Goal: Transaction & Acquisition: Purchase product/service

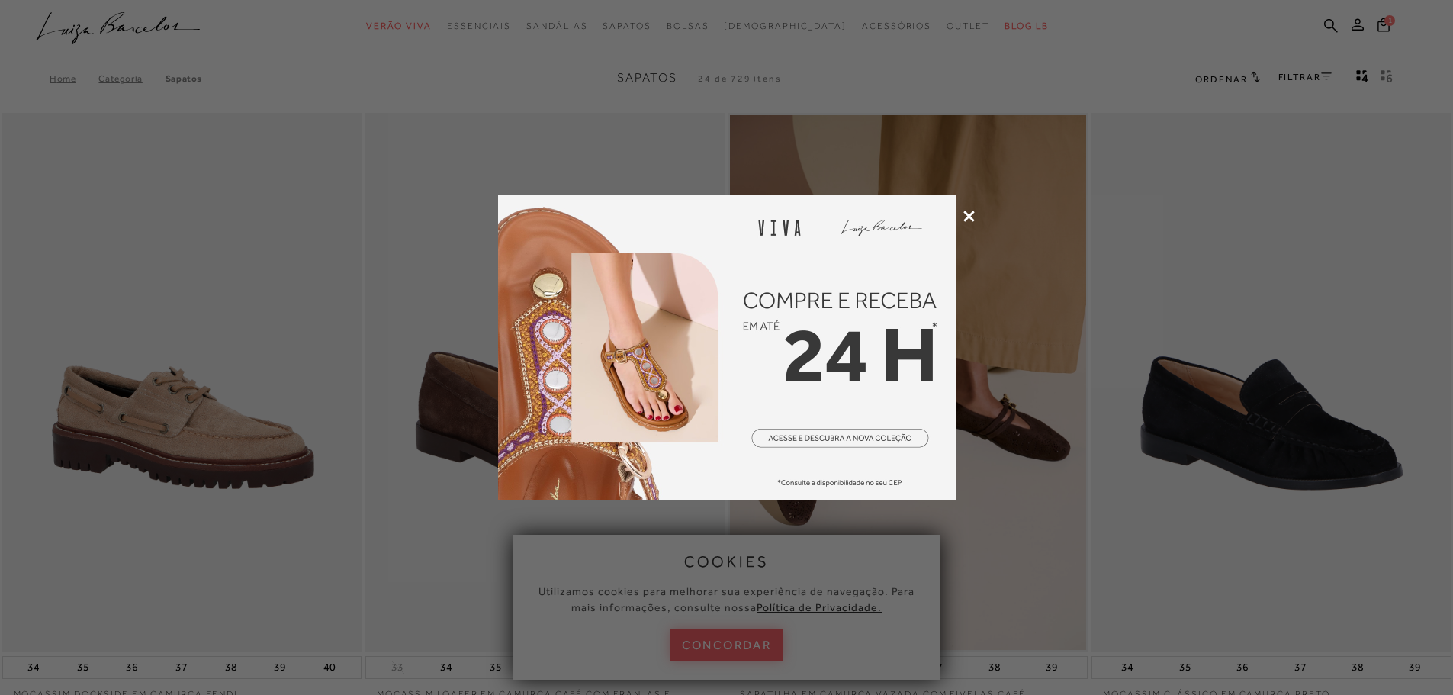
click at [967, 214] on icon at bounding box center [968, 216] width 11 height 11
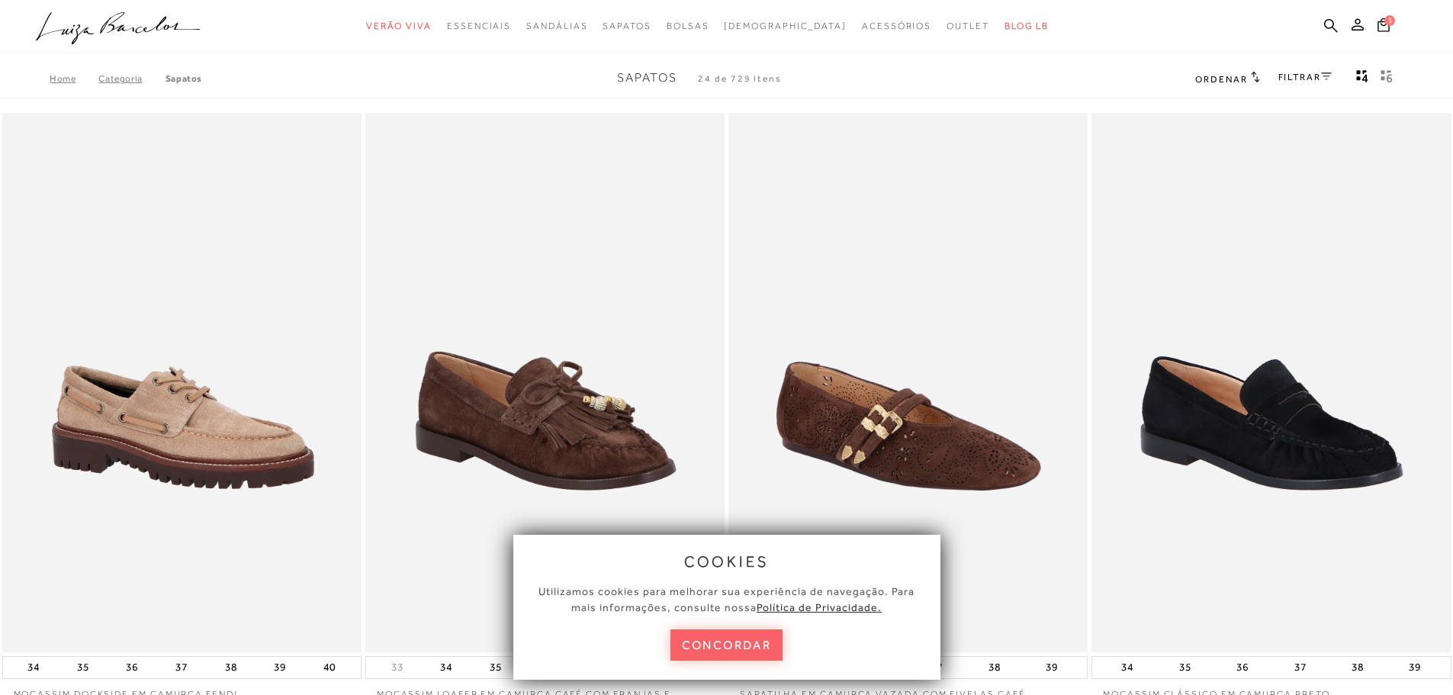
click at [764, 648] on button "concordar" at bounding box center [726, 644] width 113 height 31
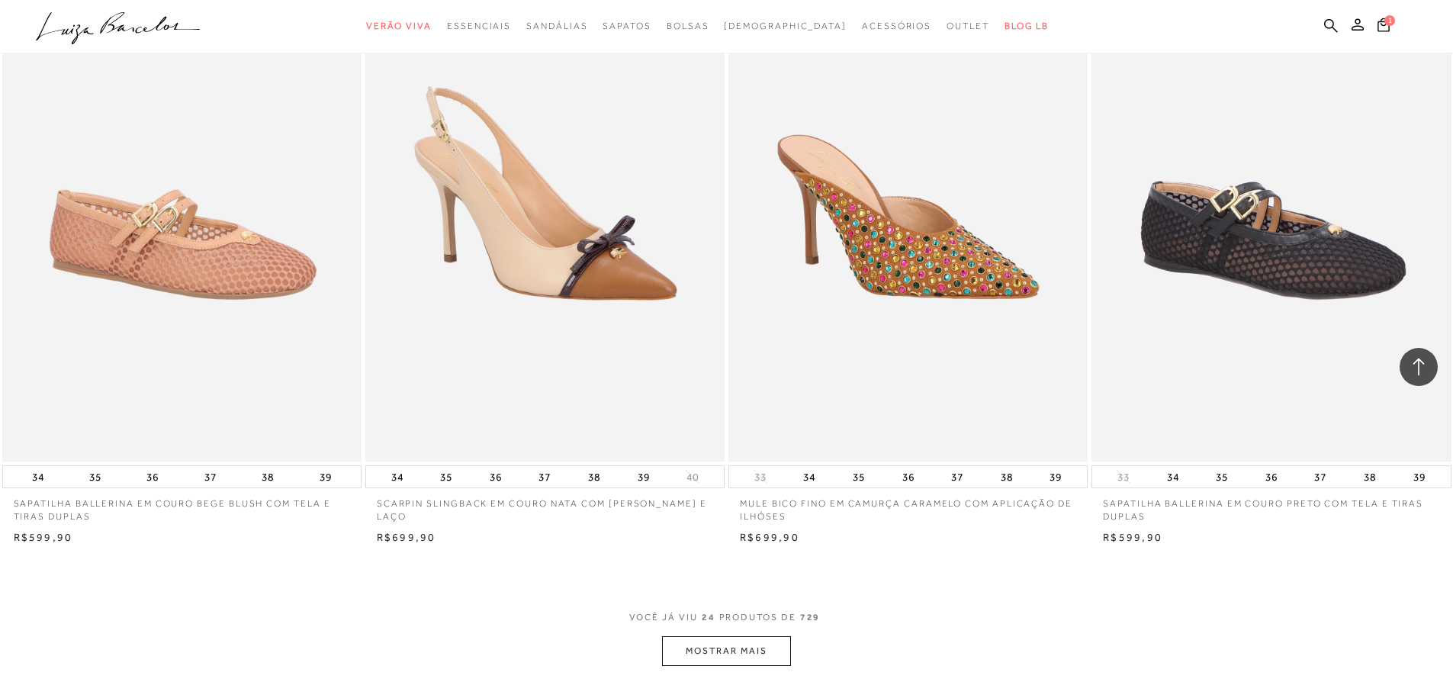
scroll to position [3508, 0]
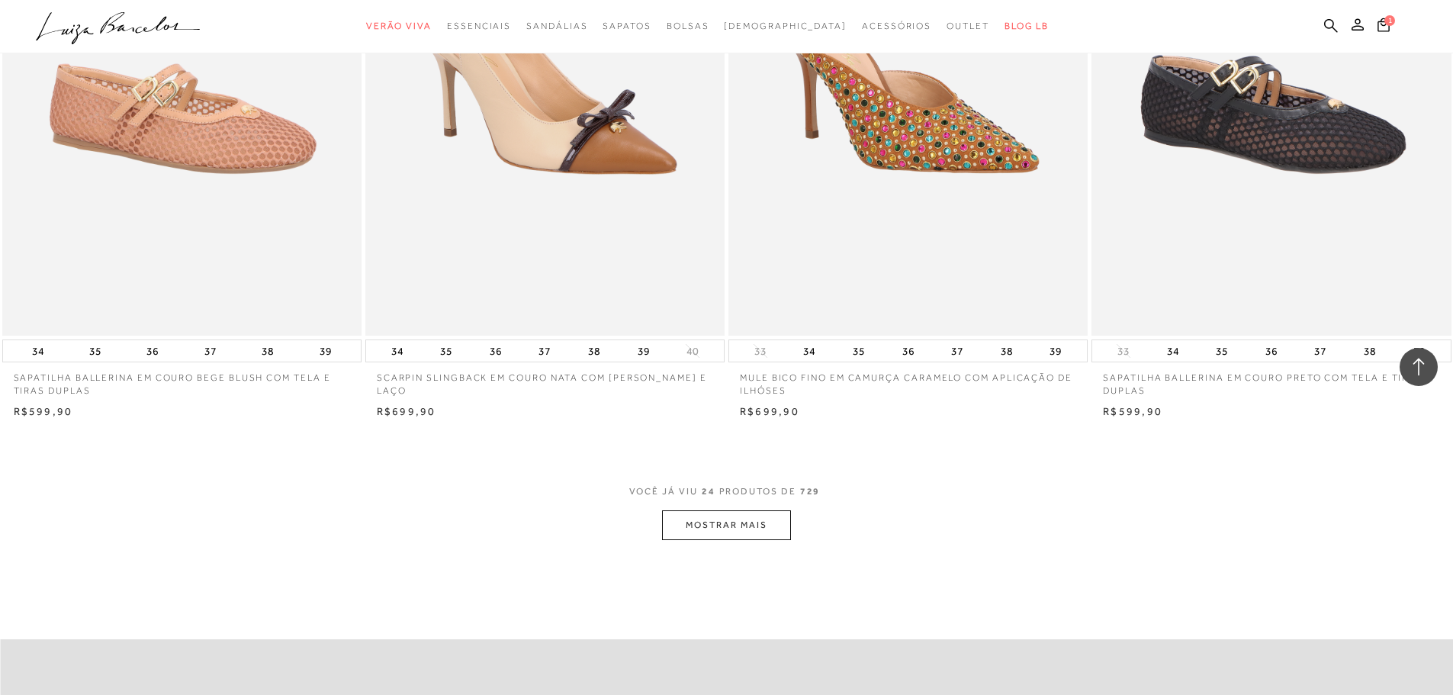
click at [742, 530] on button "MOSTRAR MAIS" at bounding box center [726, 525] width 128 height 30
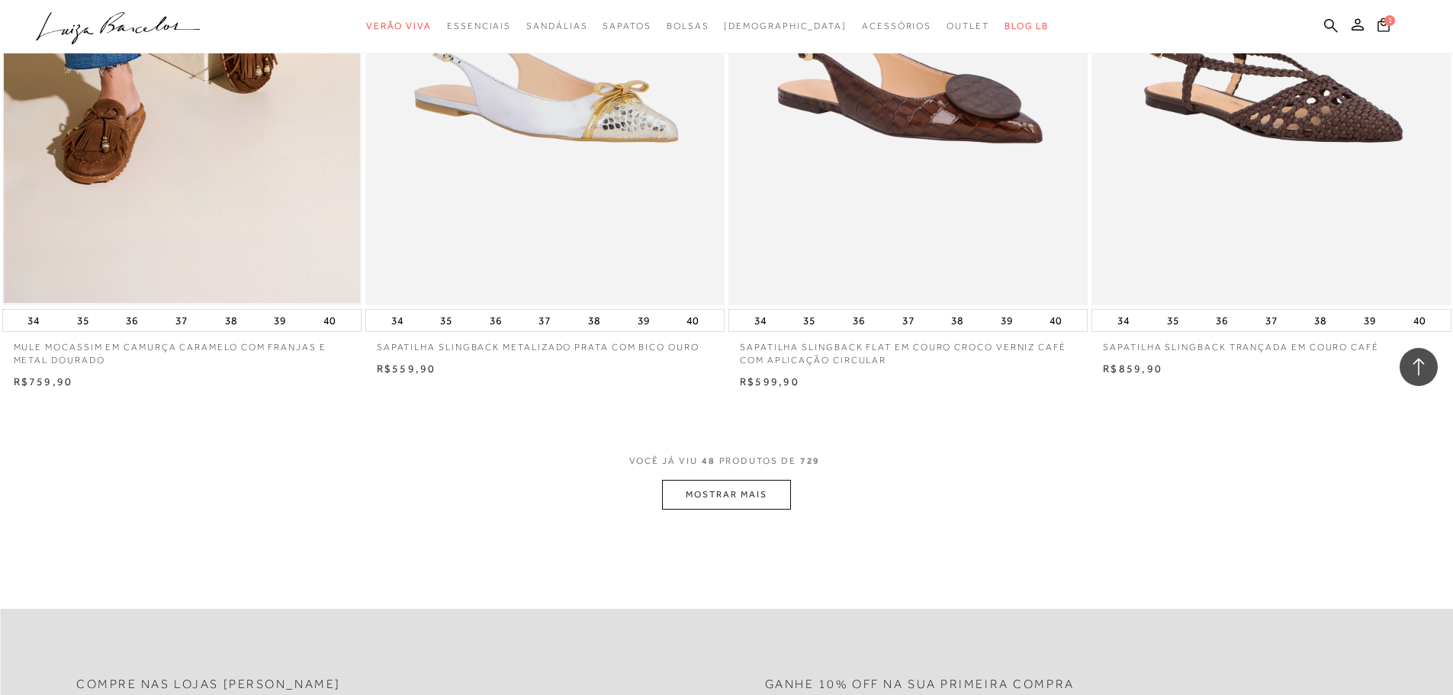
scroll to position [7398, 0]
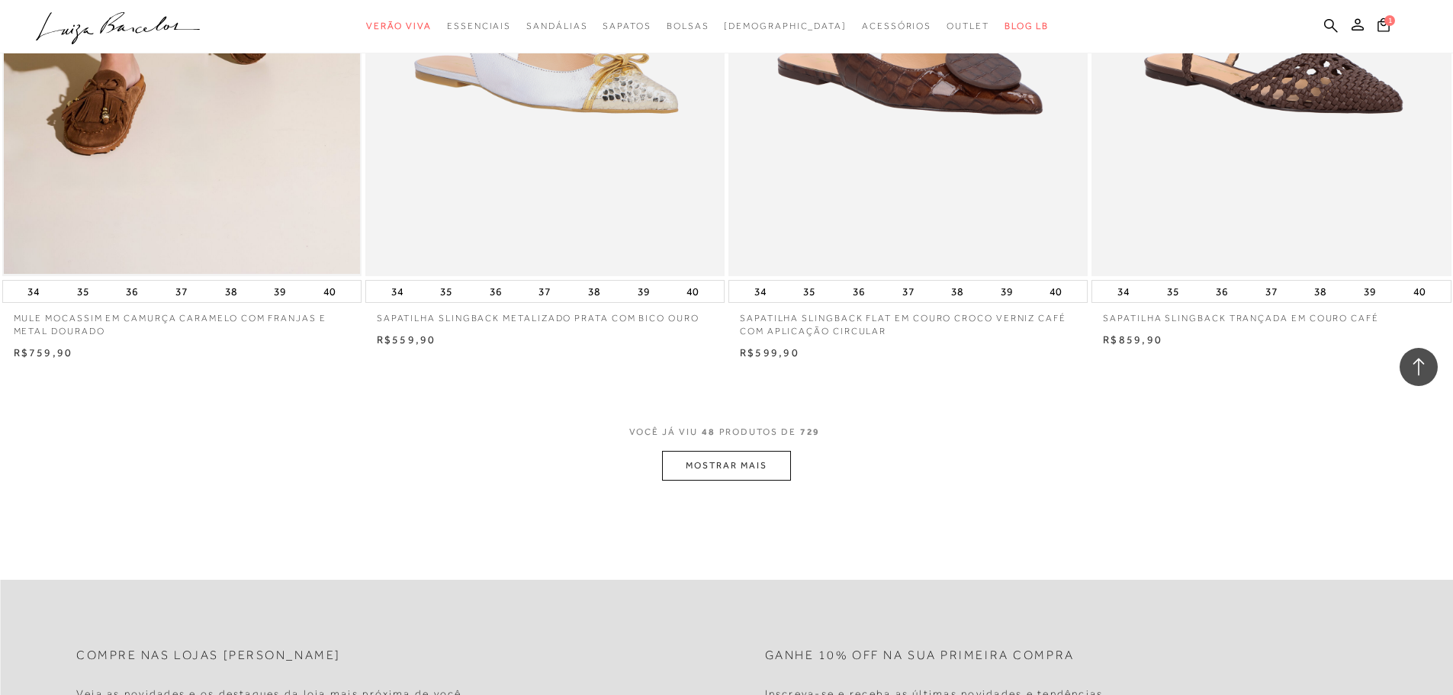
click at [719, 469] on button "MOSTRAR MAIS" at bounding box center [726, 466] width 128 height 30
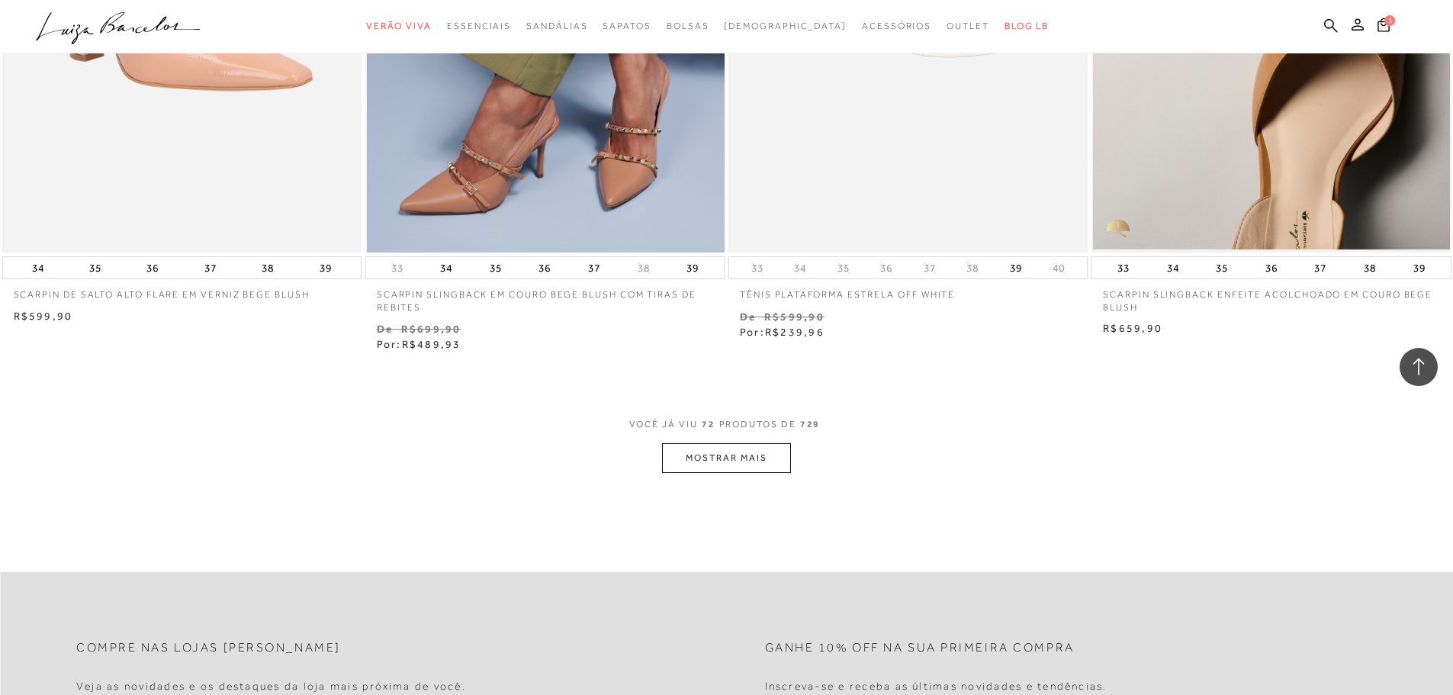
scroll to position [11364, 0]
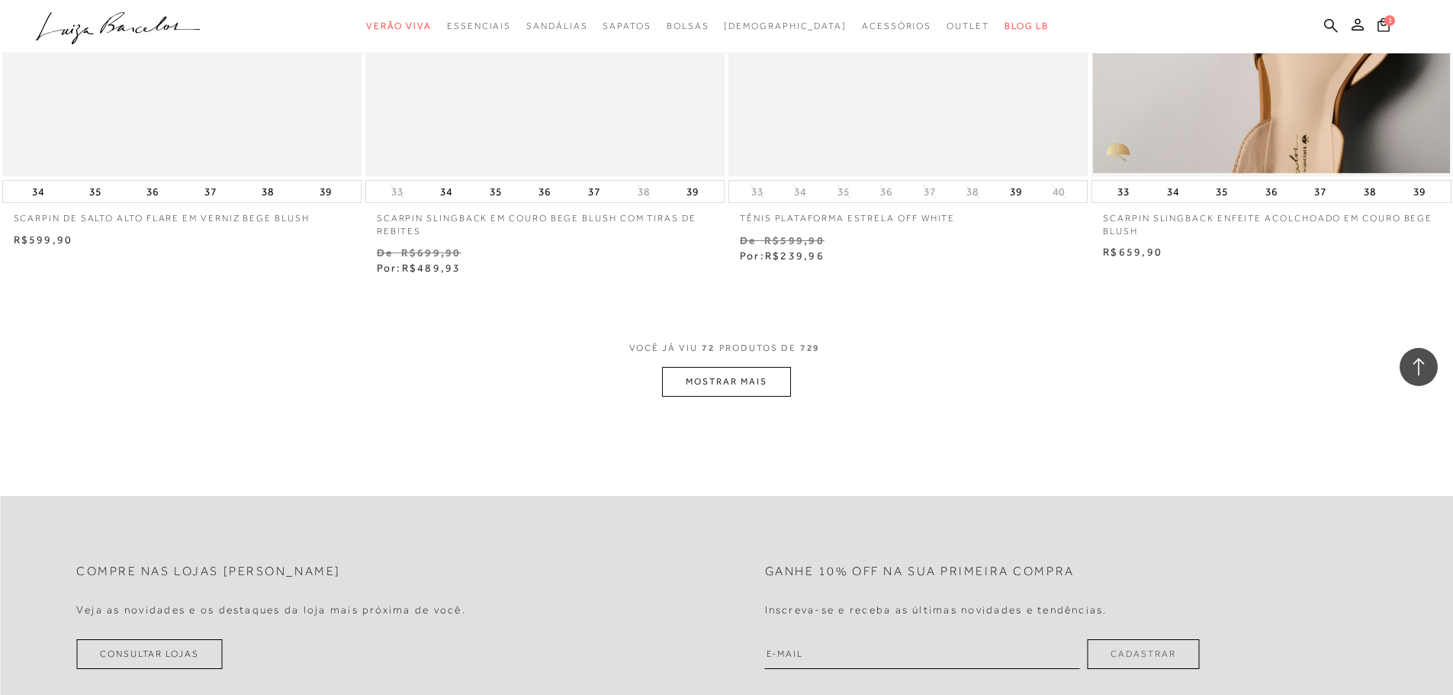
click at [775, 384] on button "MOSTRAR MAIS" at bounding box center [726, 382] width 128 height 30
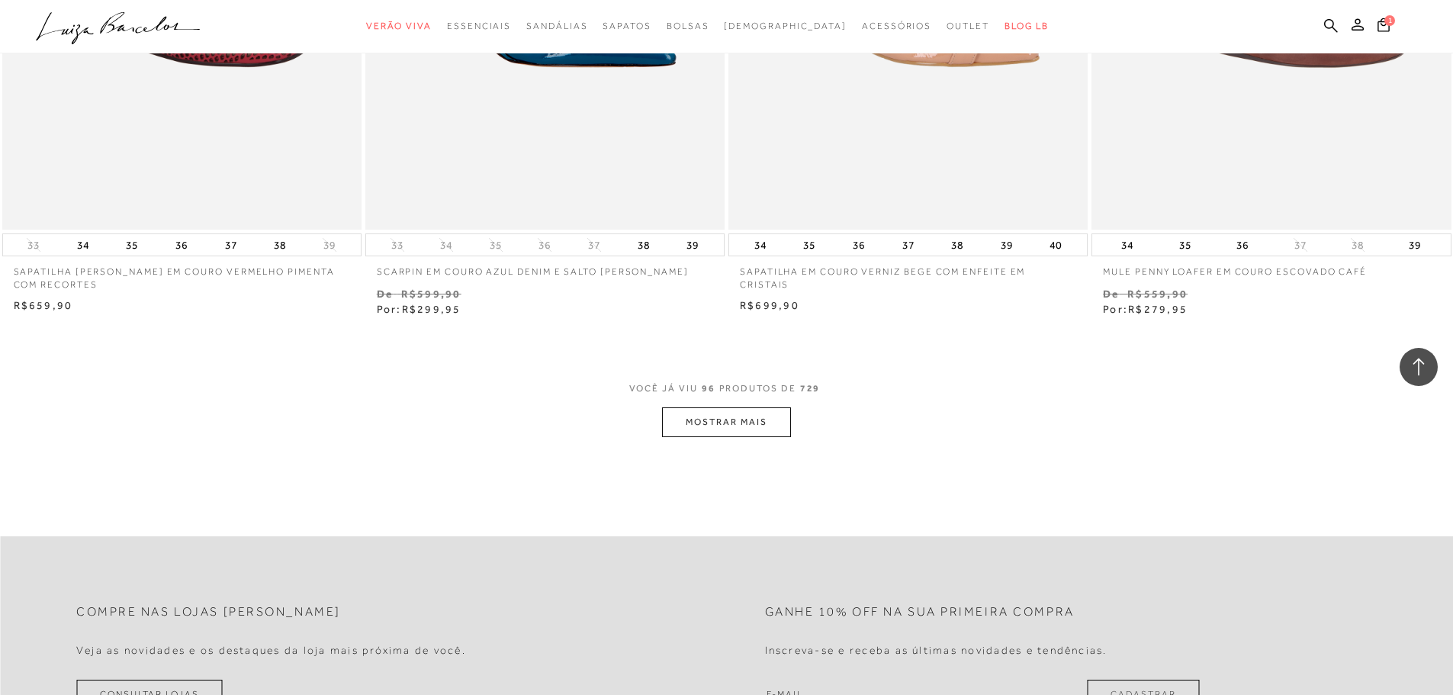
scroll to position [15178, 0]
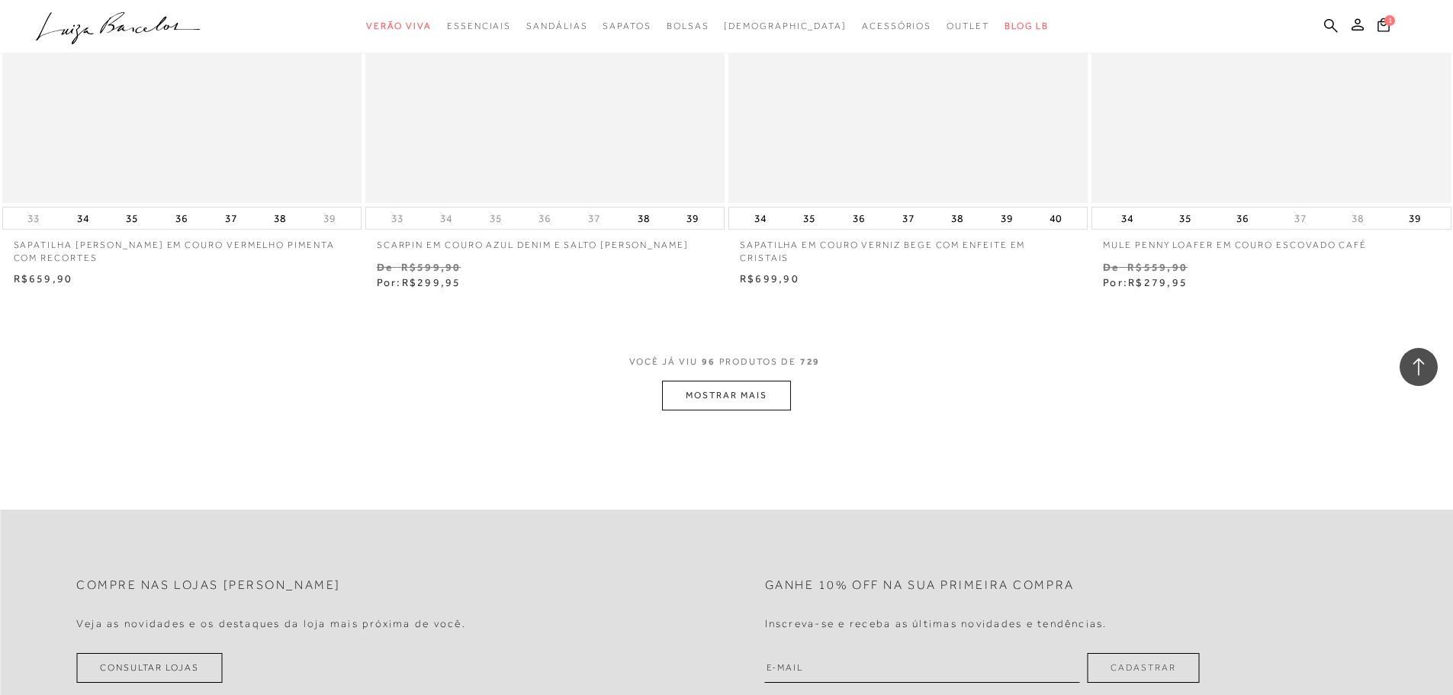
click at [750, 401] on button "MOSTRAR MAIS" at bounding box center [726, 396] width 128 height 30
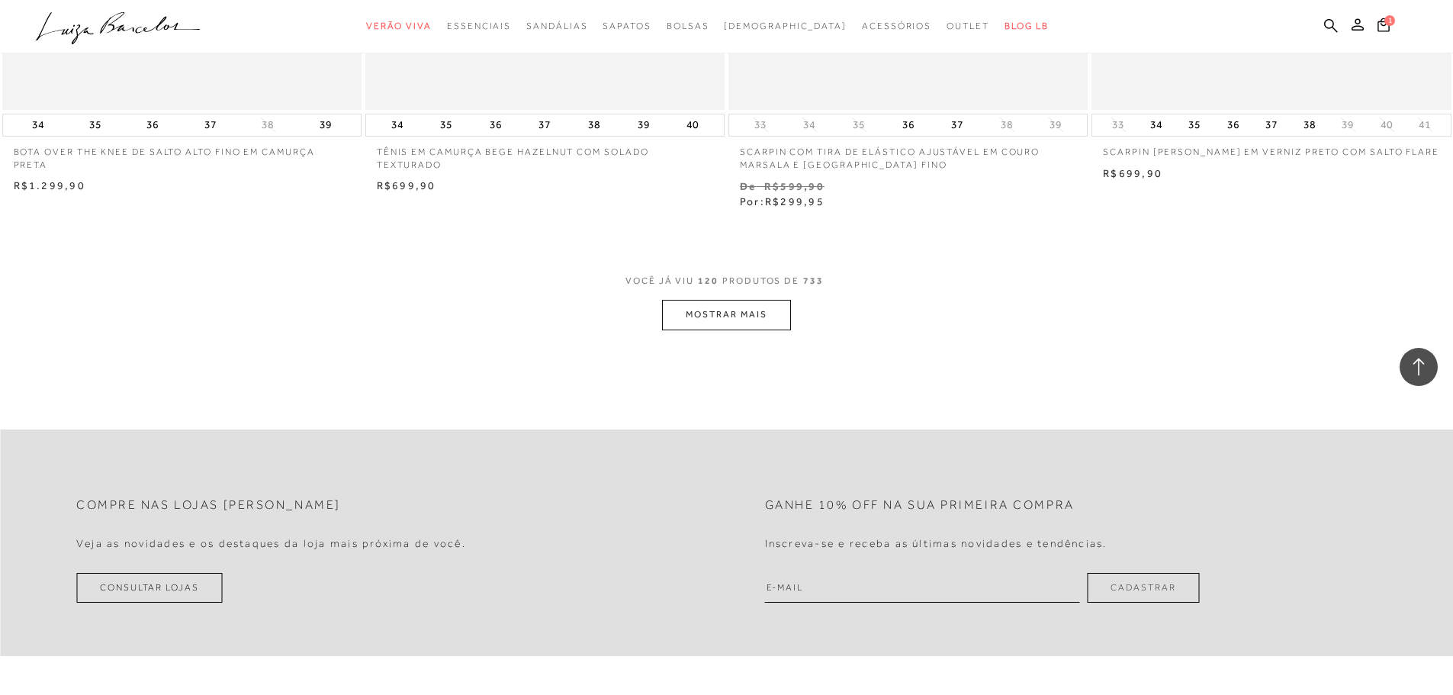
scroll to position [19144, 0]
click at [673, 313] on button "MOSTRAR MAIS" at bounding box center [726, 314] width 128 height 30
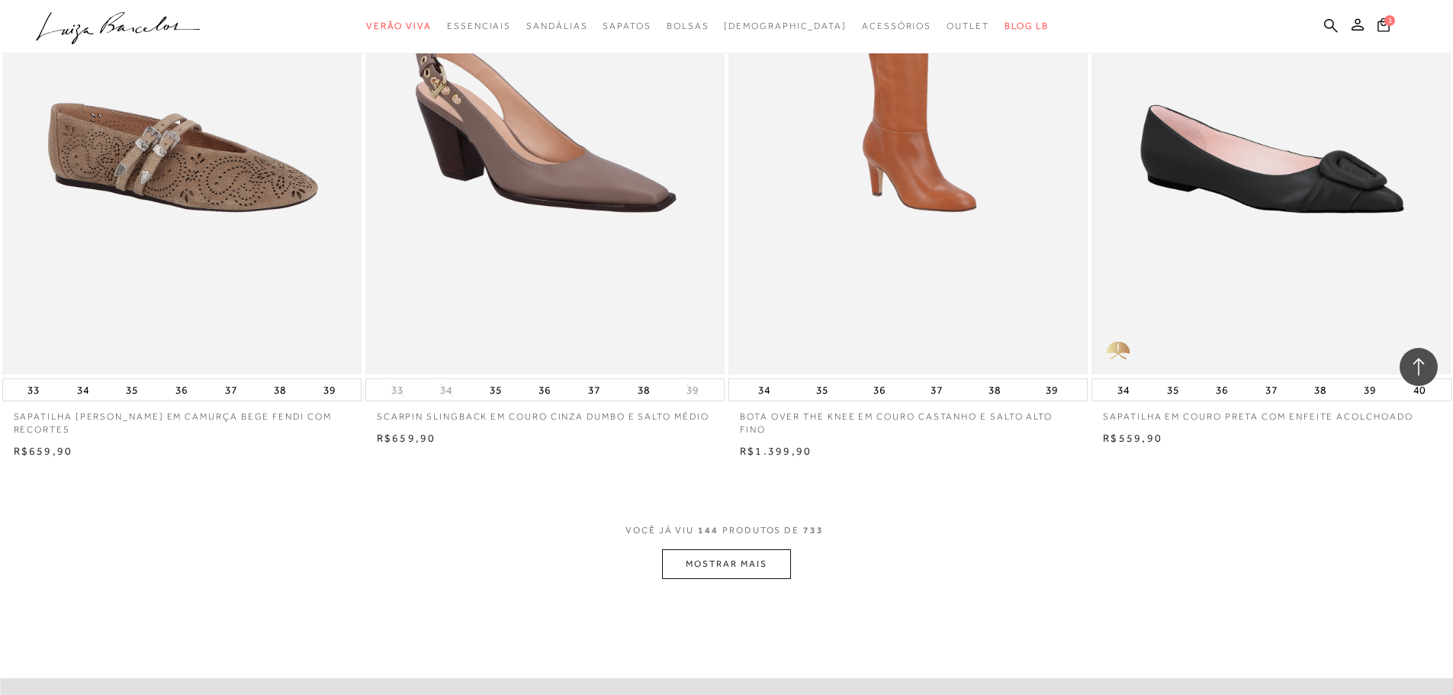
scroll to position [23034, 0]
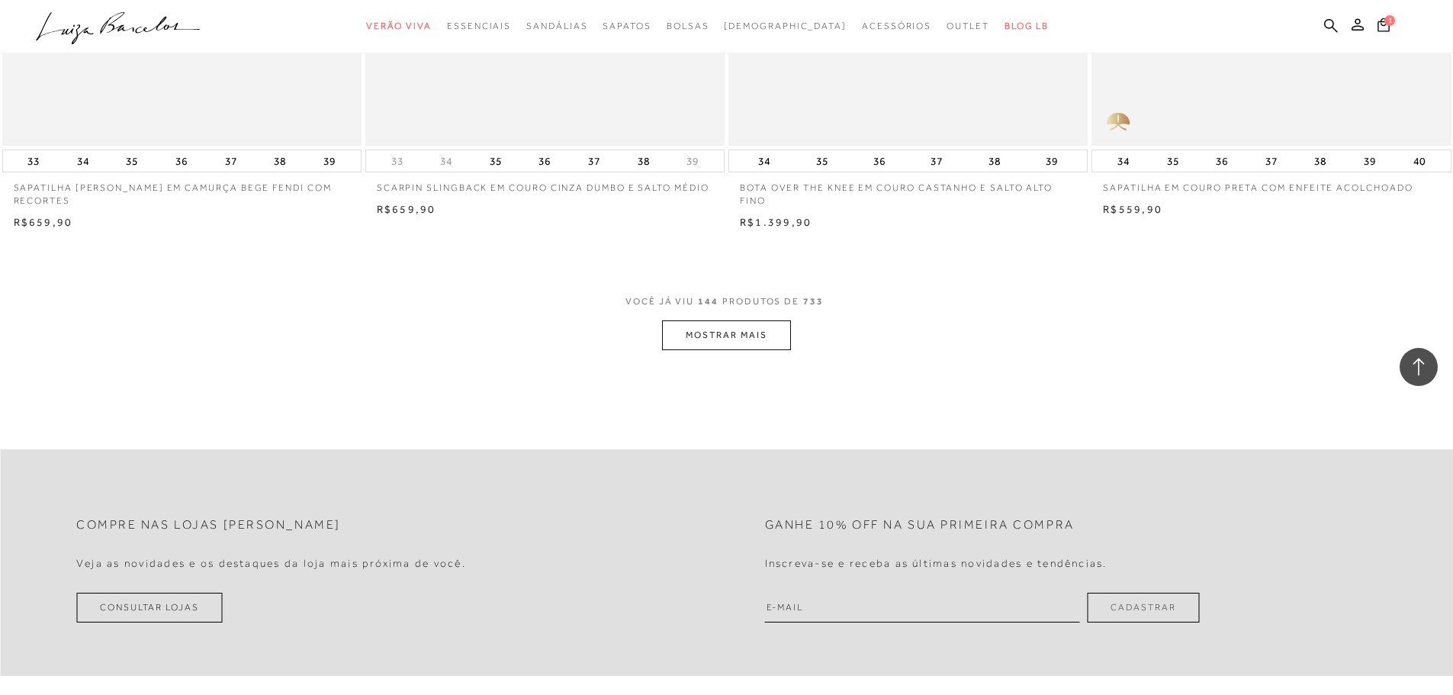
click at [693, 342] on button "MOSTRAR MAIS" at bounding box center [726, 335] width 128 height 30
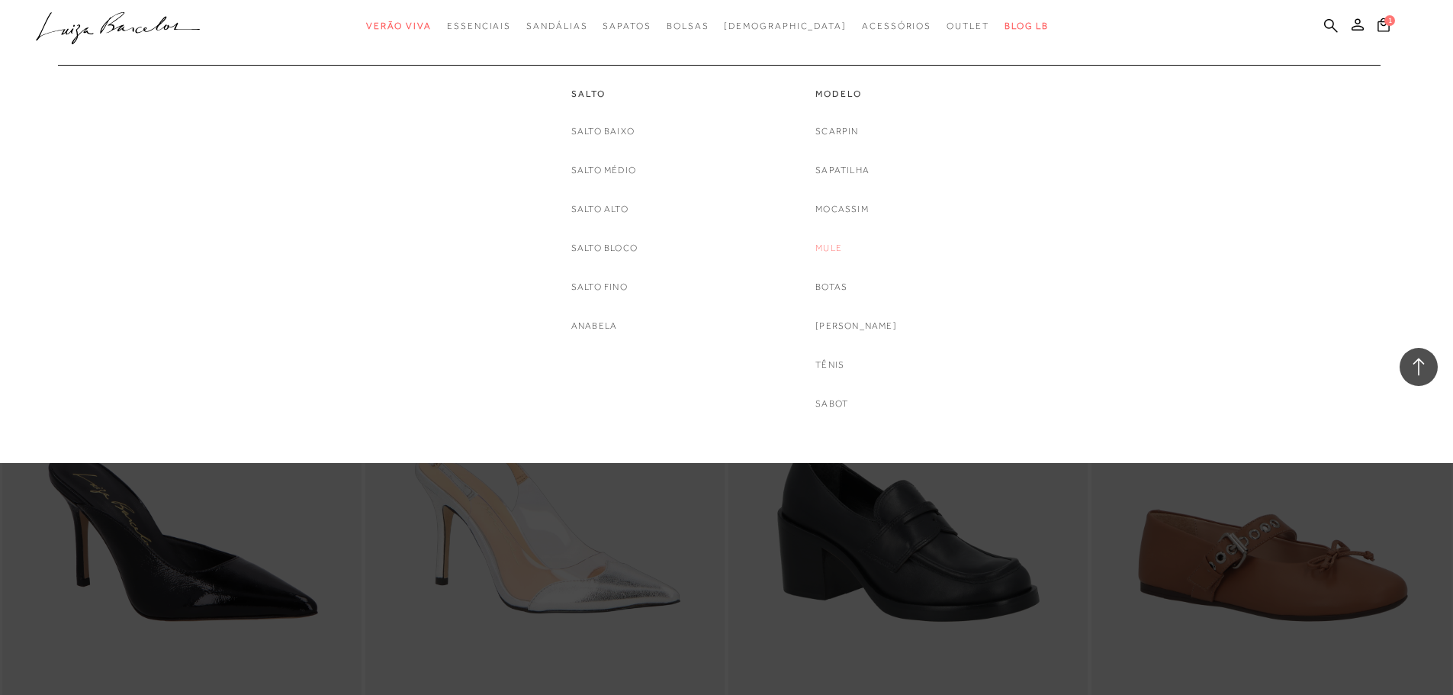
click at [842, 247] on link "Mule" at bounding box center [828, 248] width 27 height 16
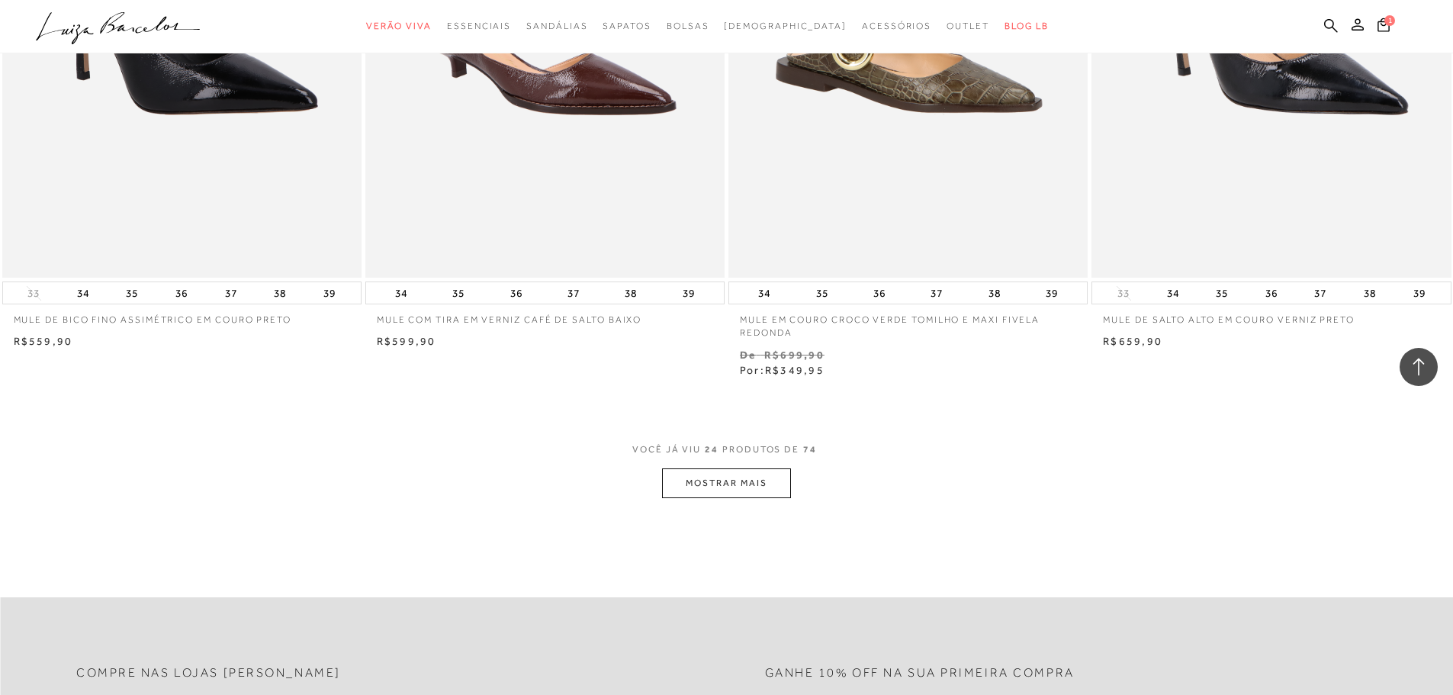
scroll to position [3737, 0]
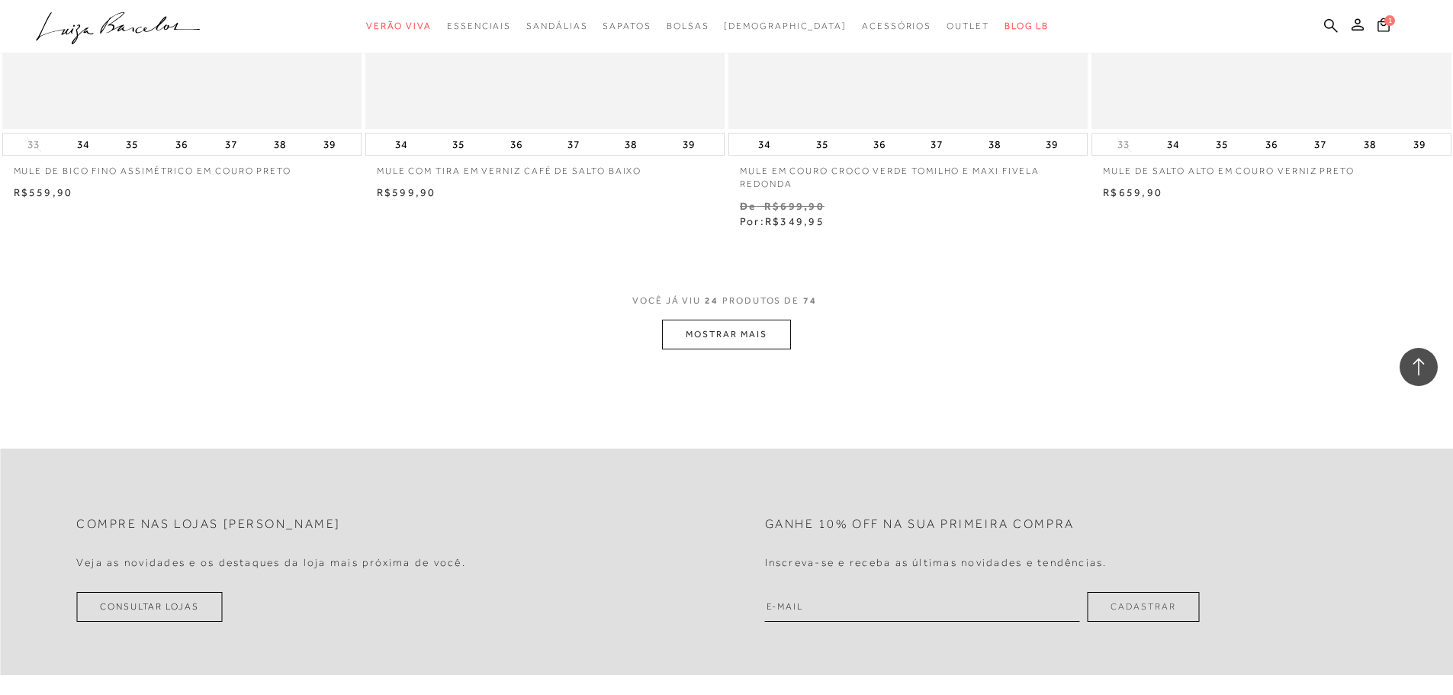
click at [712, 333] on button "MOSTRAR MAIS" at bounding box center [726, 335] width 128 height 30
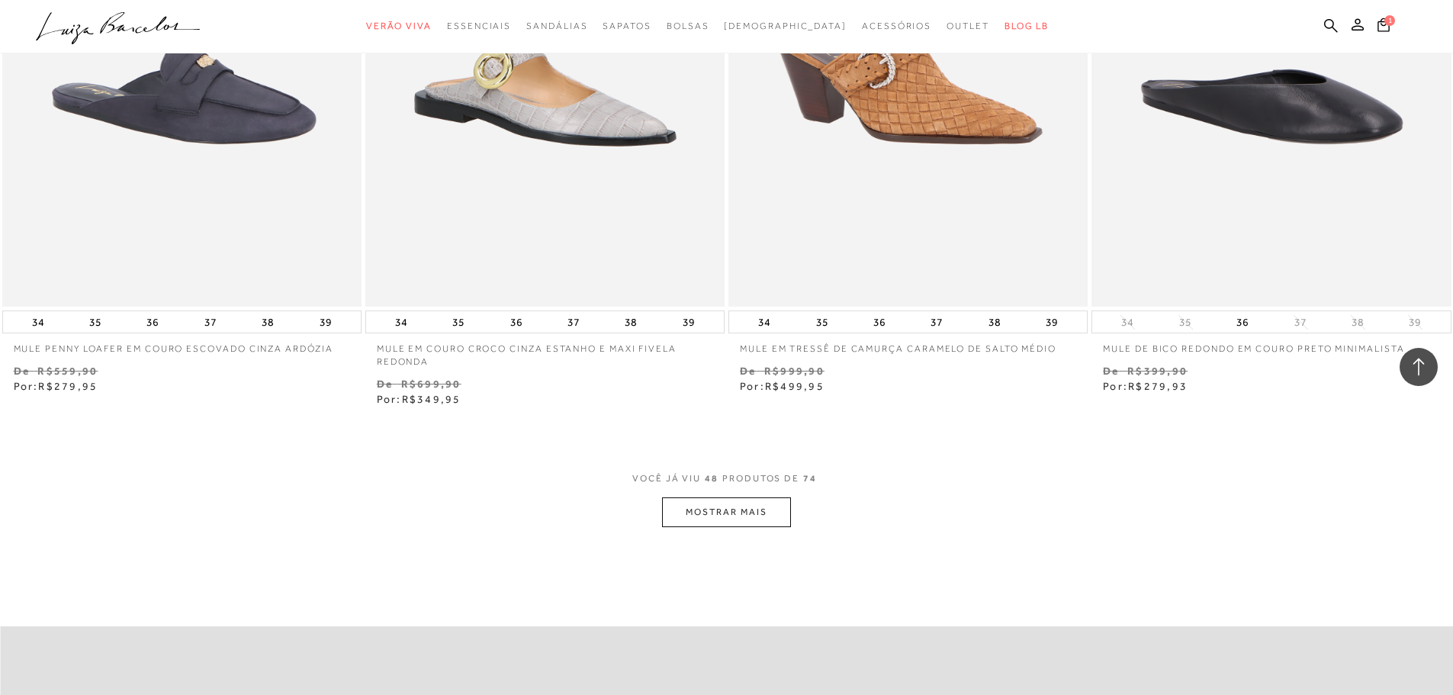
scroll to position [7475, 0]
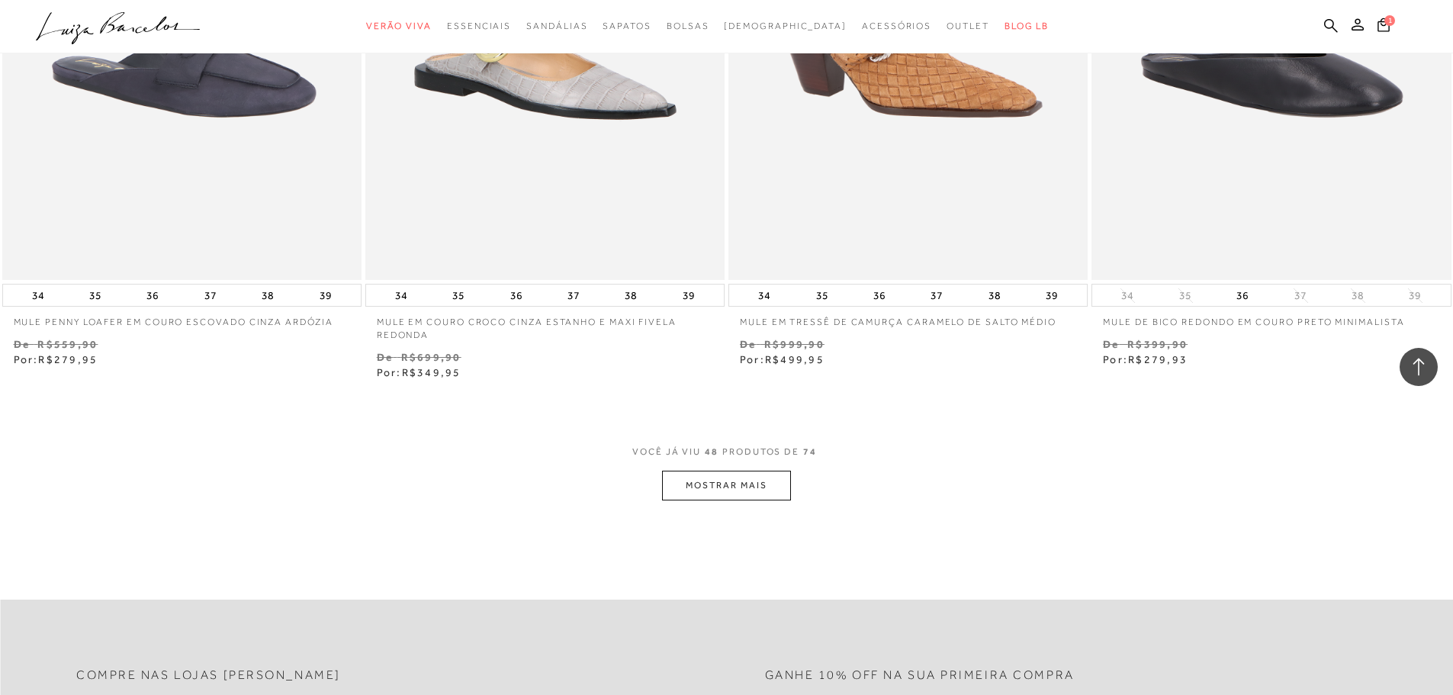
click at [733, 486] on button "MOSTRAR MAIS" at bounding box center [726, 486] width 128 height 30
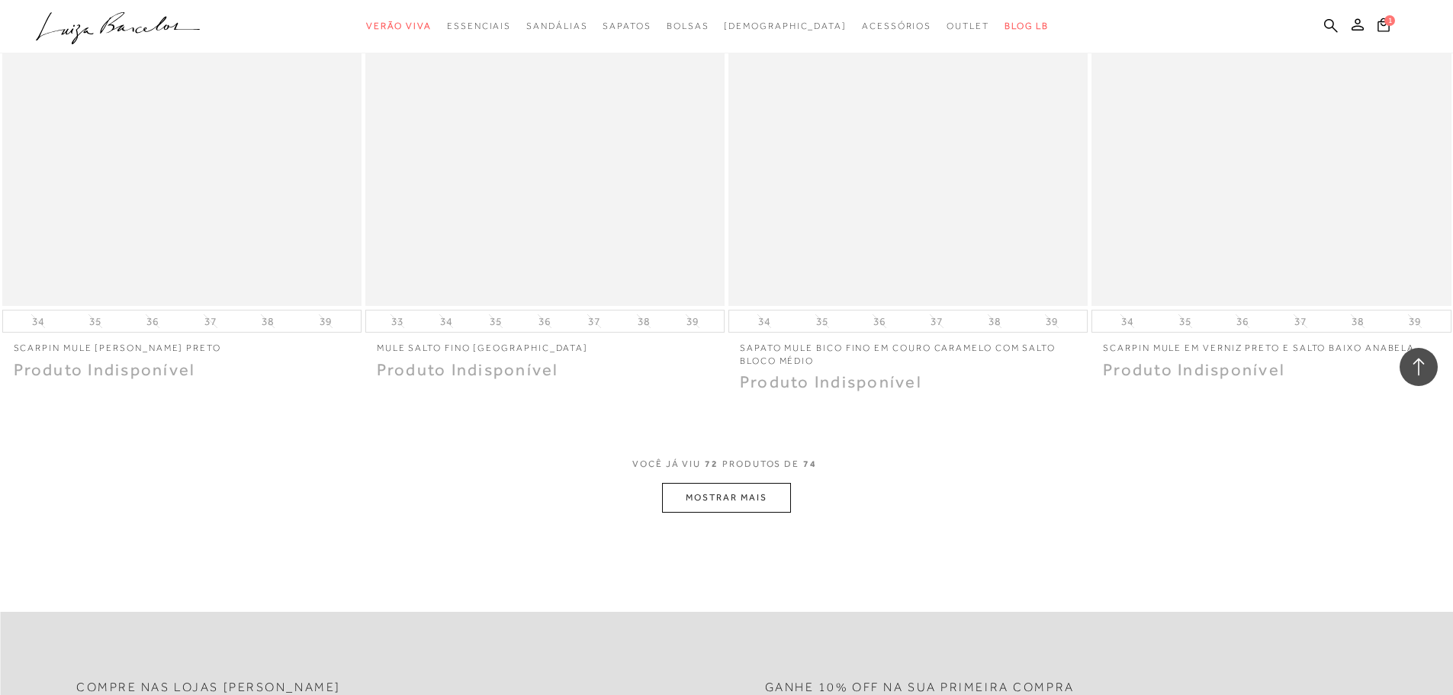
scroll to position [11364, 0]
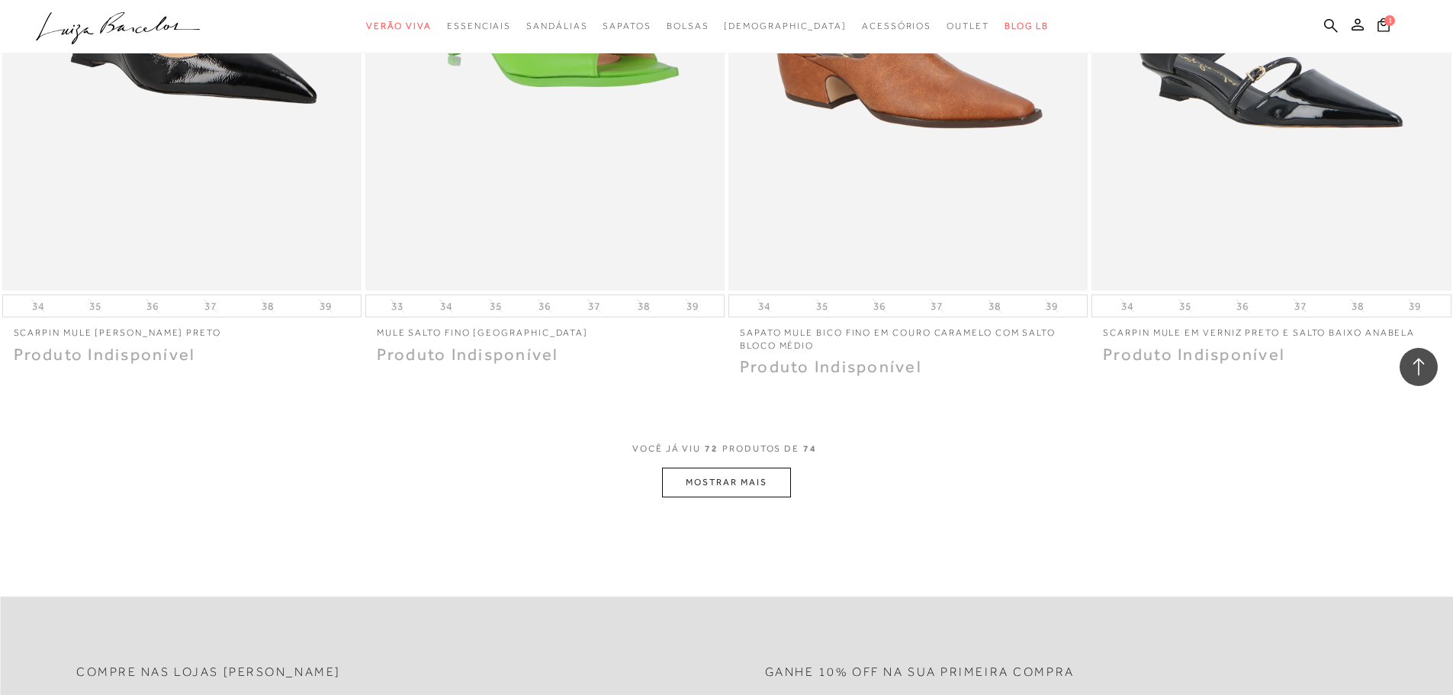
click at [726, 468] on button "MOSTRAR MAIS" at bounding box center [726, 483] width 128 height 30
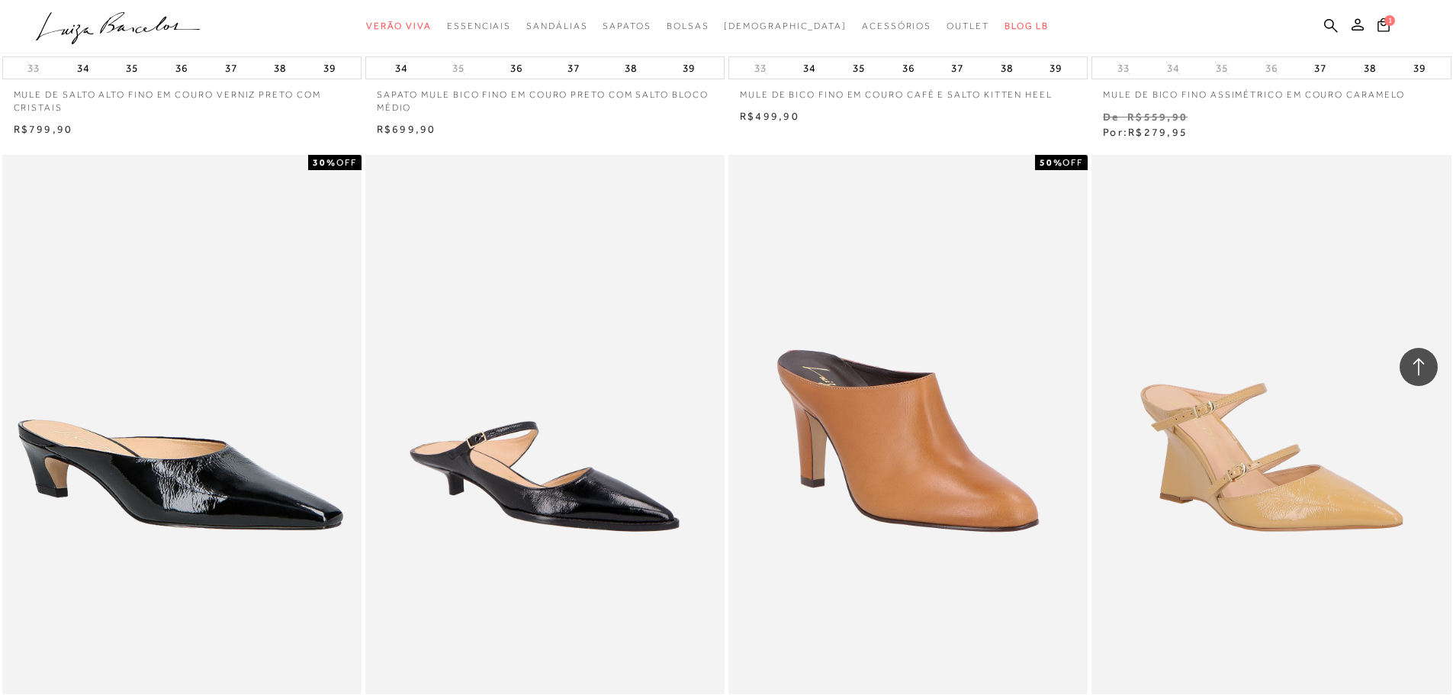
scroll to position [2517, 0]
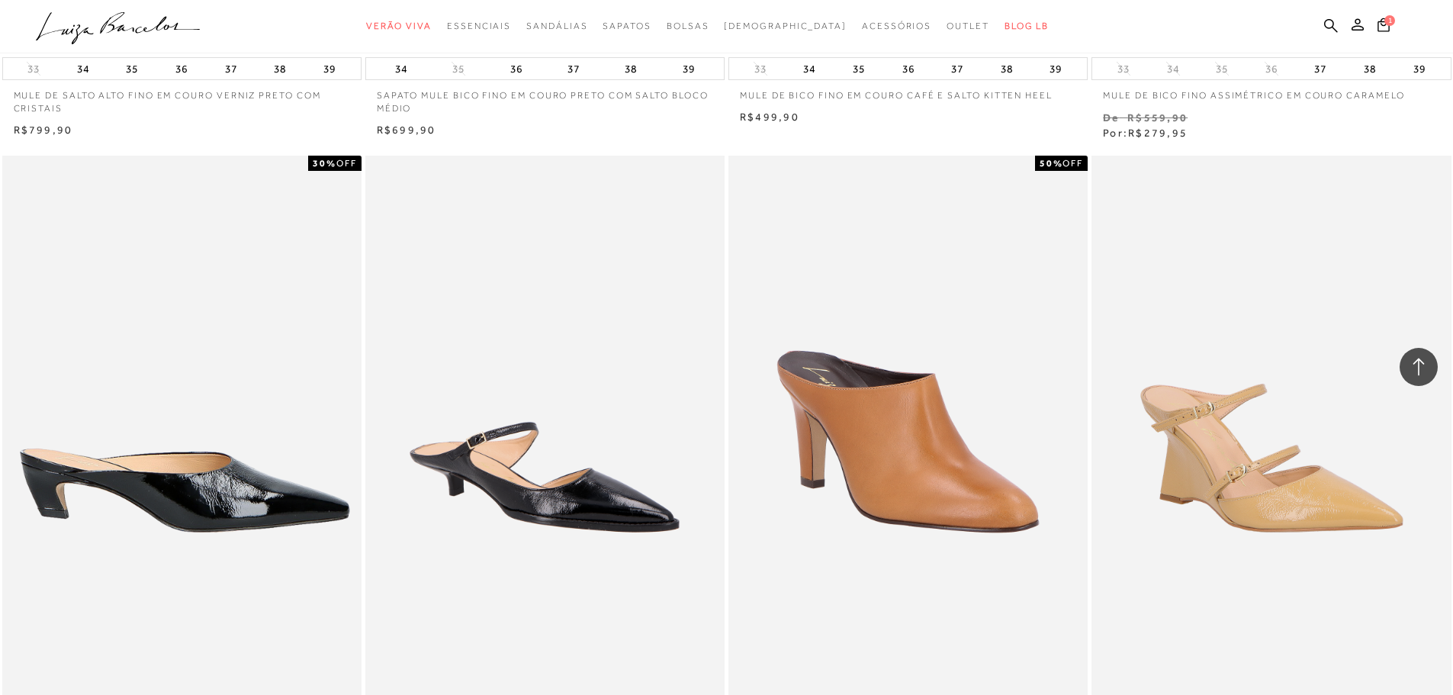
click at [108, 373] on img at bounding box center [183, 425] width 358 height 539
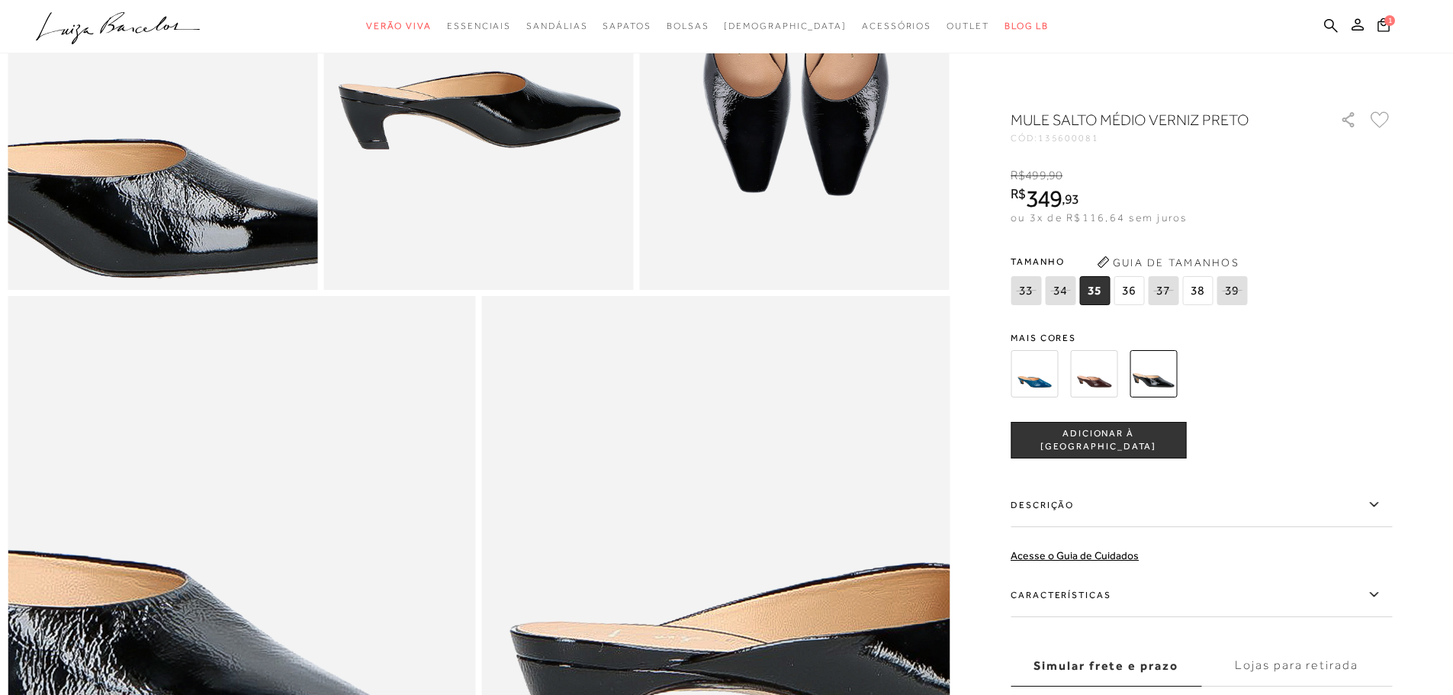
scroll to position [458, 0]
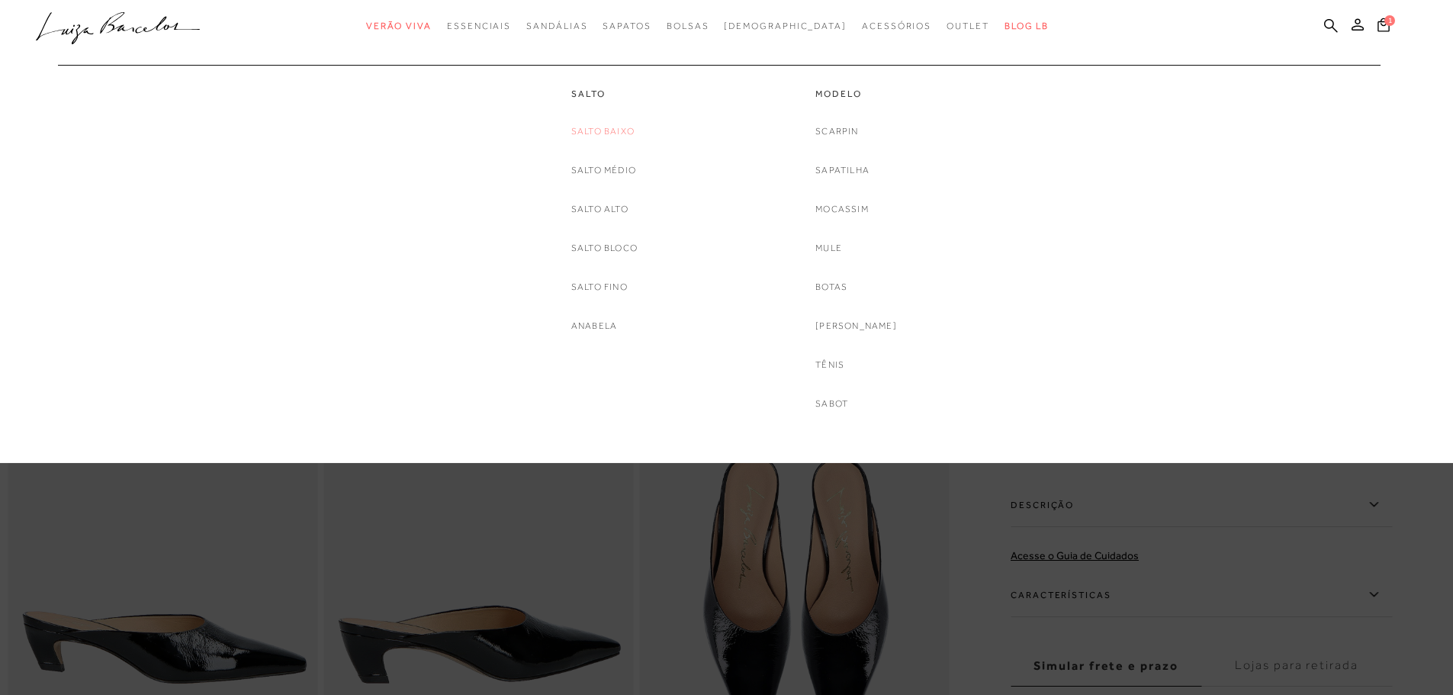
click at [616, 133] on link "Salto Baixo" at bounding box center [602, 132] width 63 height 16
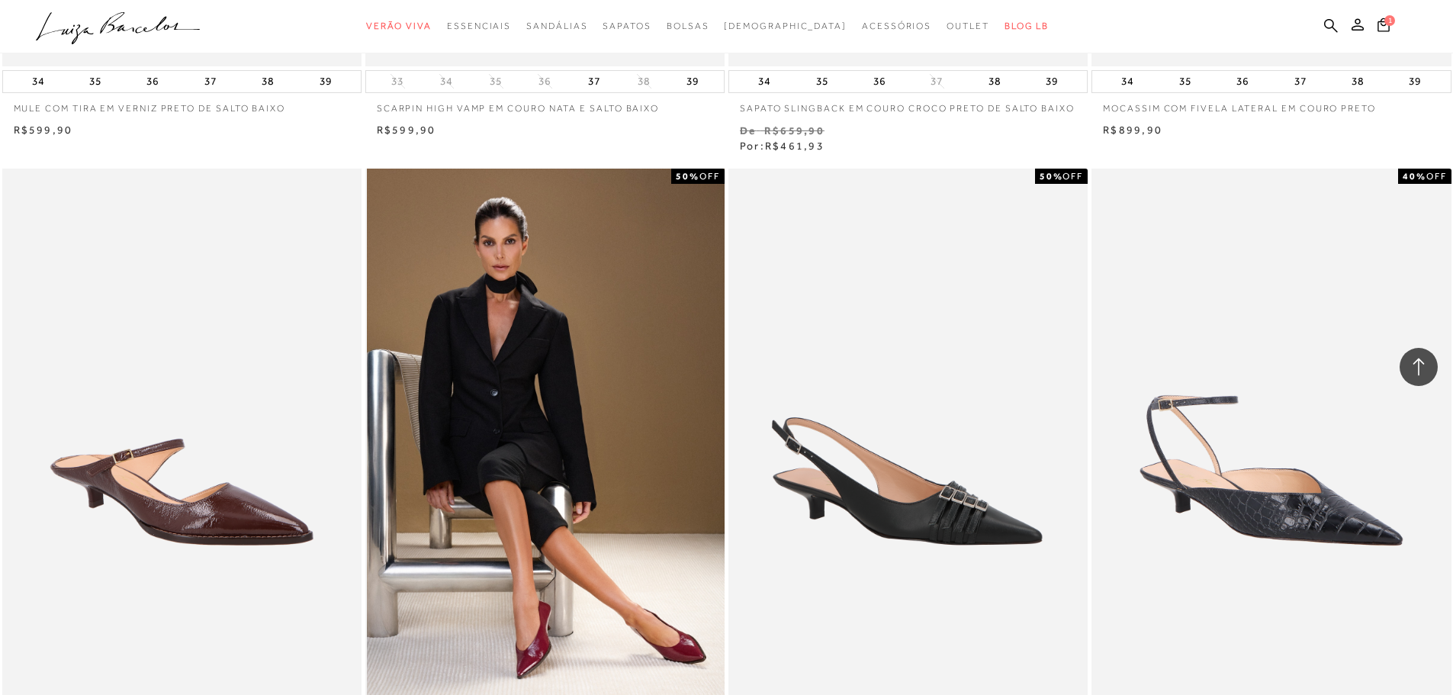
scroll to position [2746, 0]
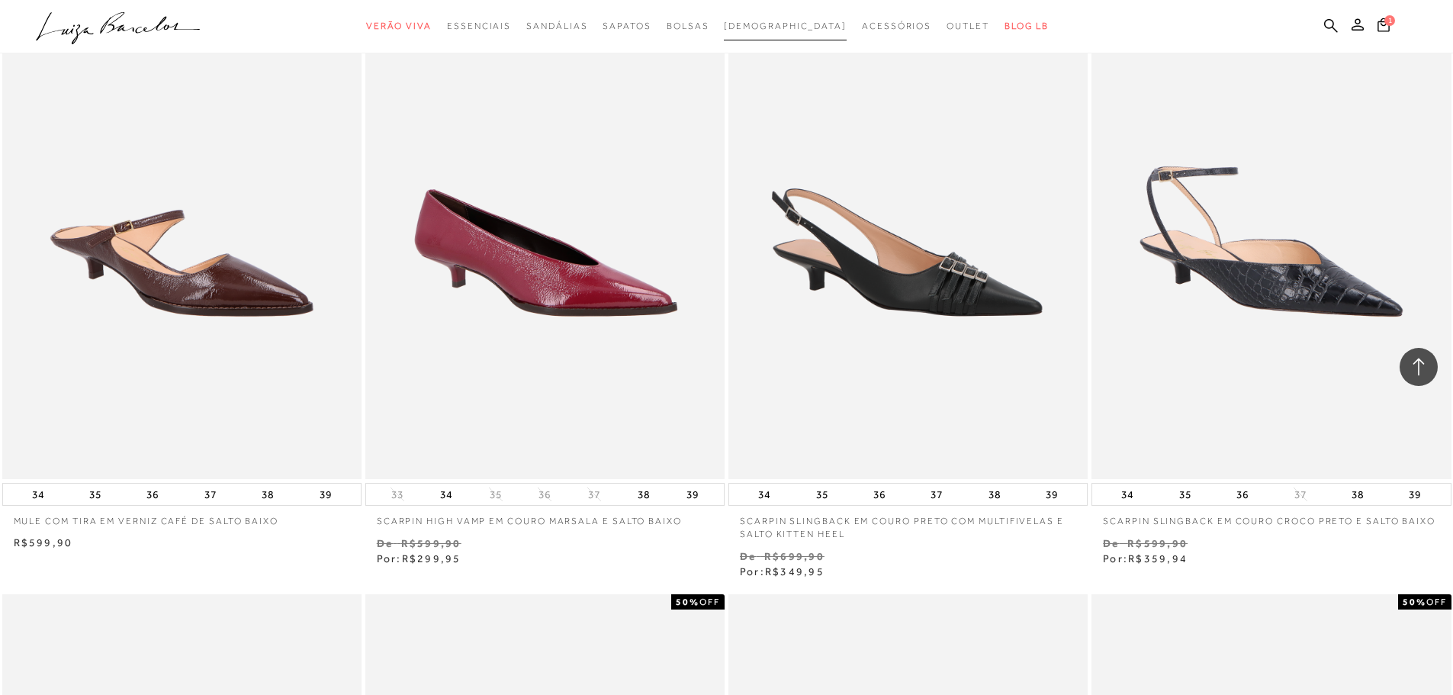
click at [779, 26] on span "[DEMOGRAPHIC_DATA]" at bounding box center [785, 26] width 123 height 11
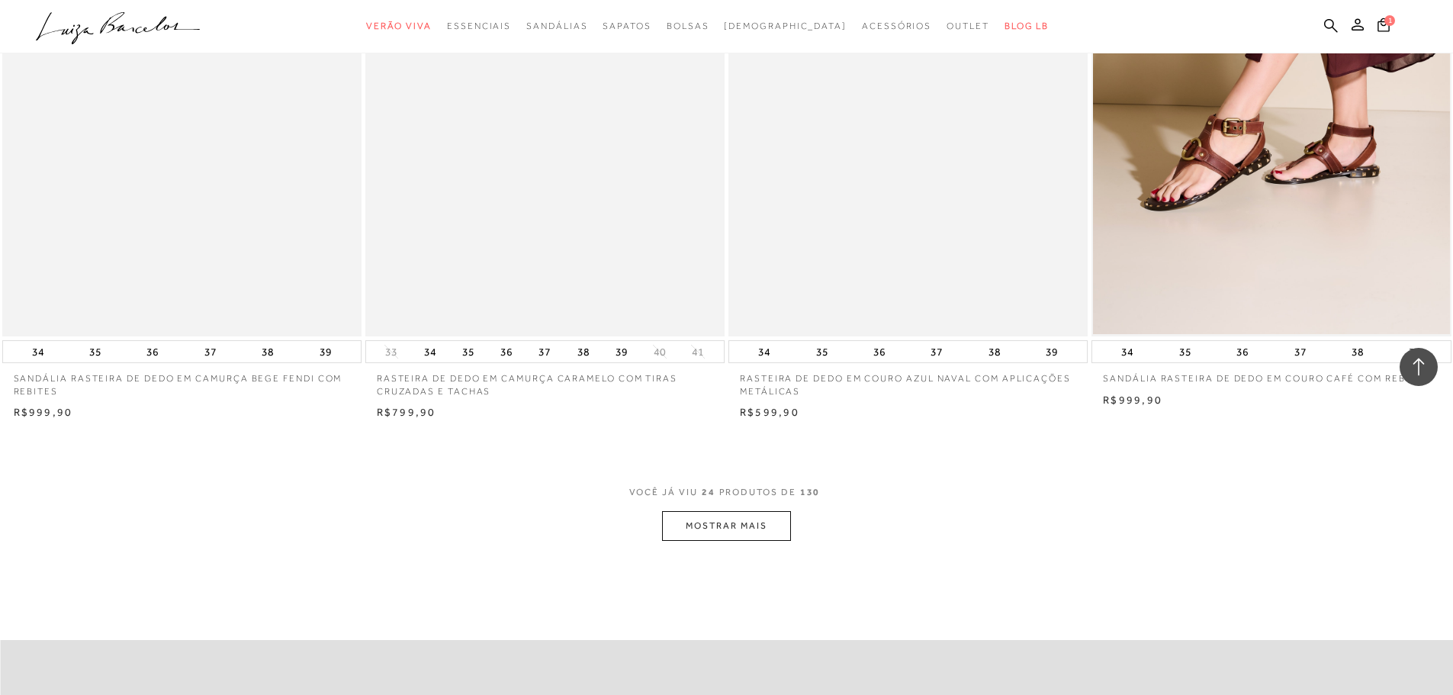
scroll to position [3508, 0]
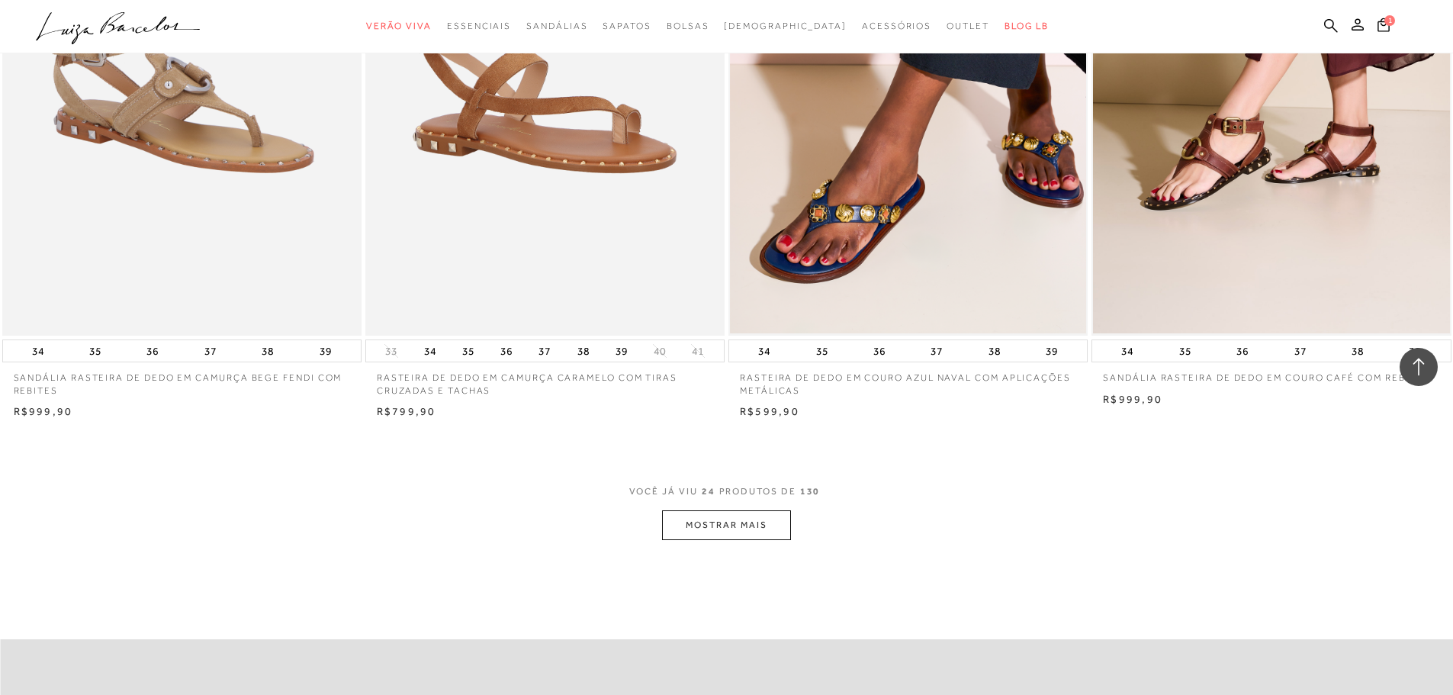
click at [715, 526] on button "MOSTRAR MAIS" at bounding box center [726, 525] width 128 height 30
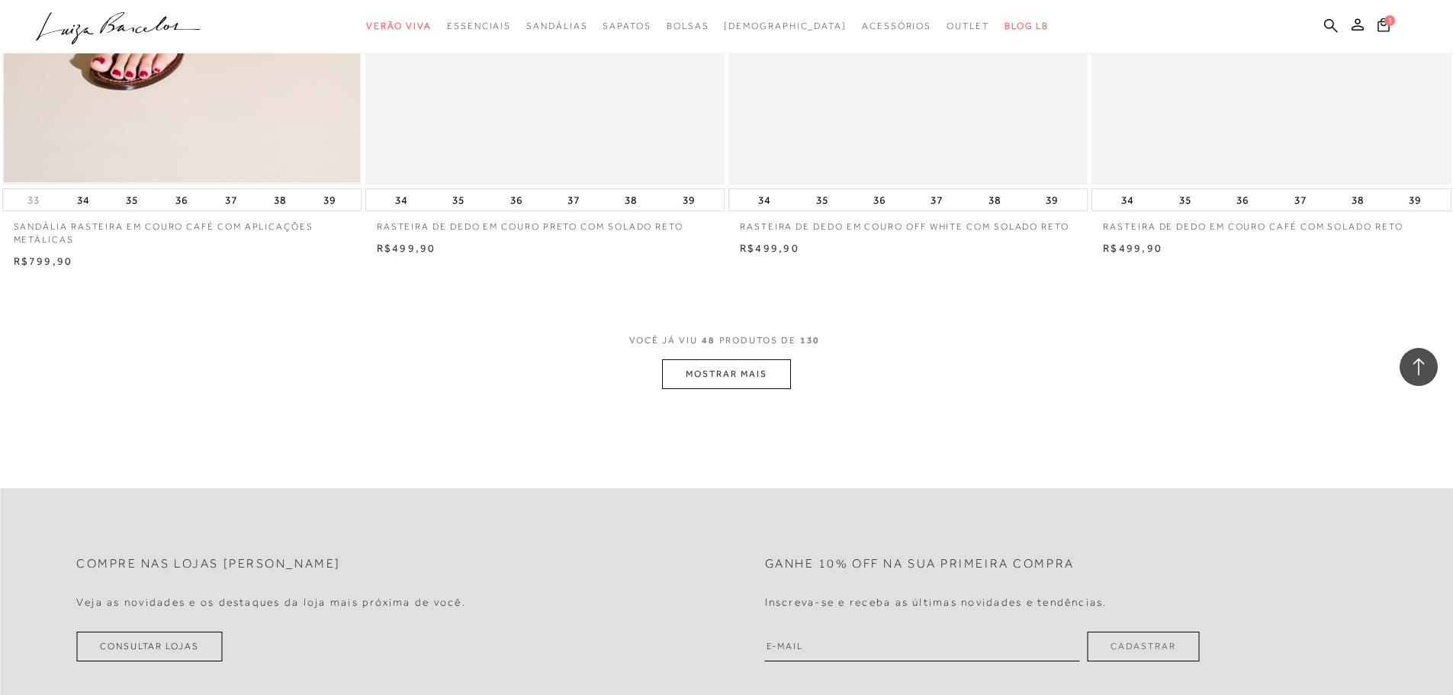
scroll to position [7551, 0]
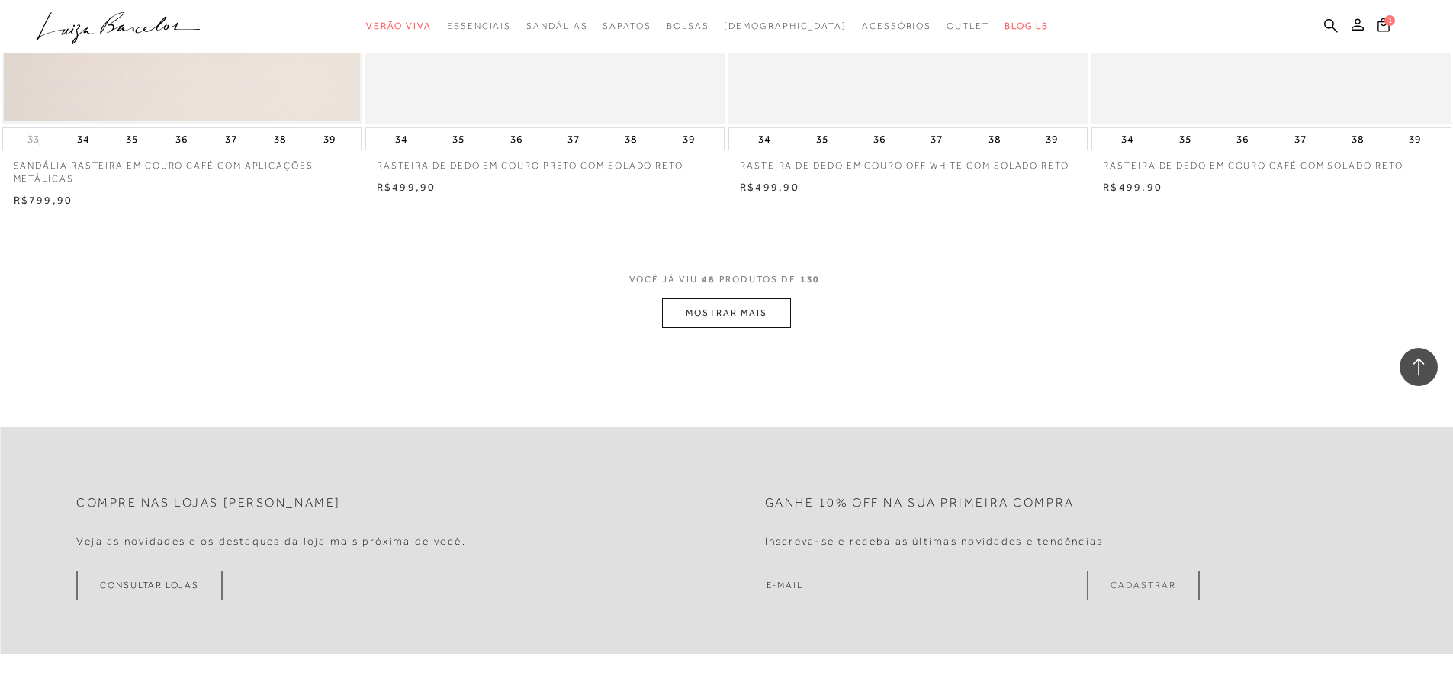
click at [706, 326] on button "MOSTRAR MAIS" at bounding box center [726, 313] width 128 height 30
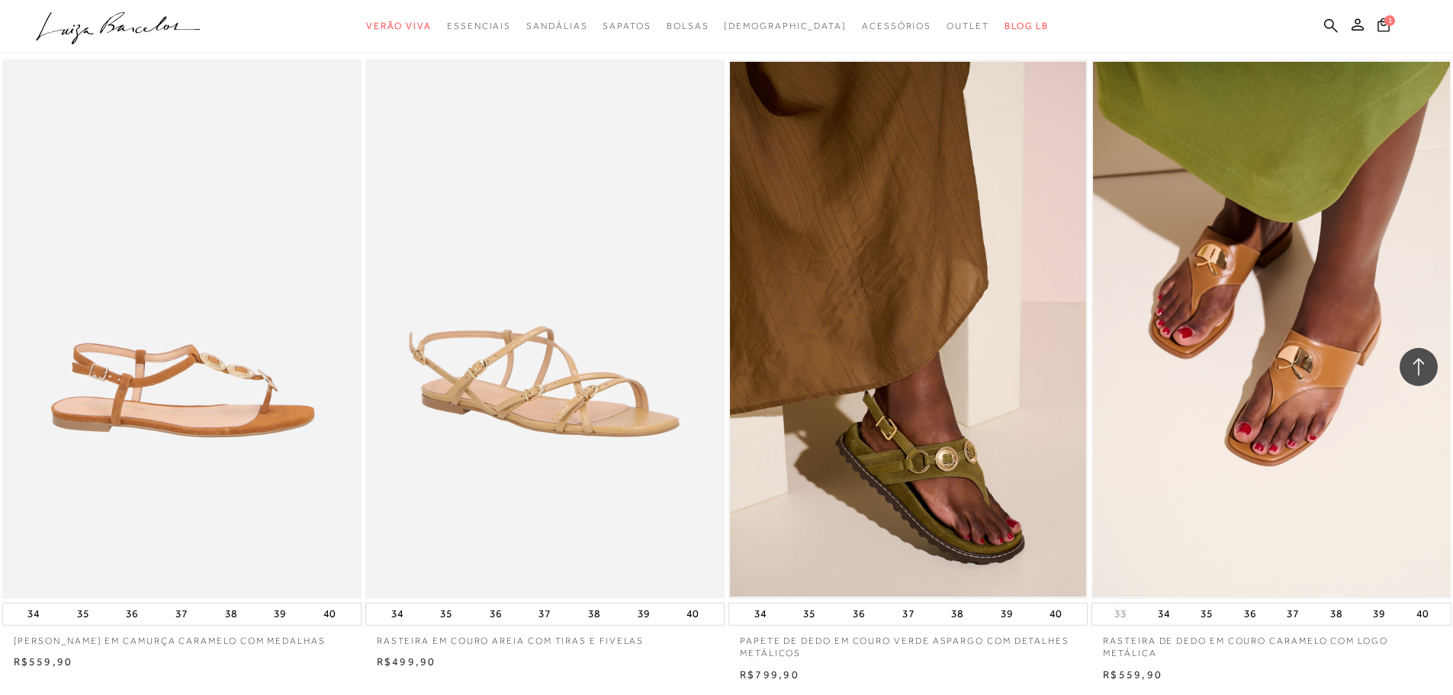
scroll to position [11212, 0]
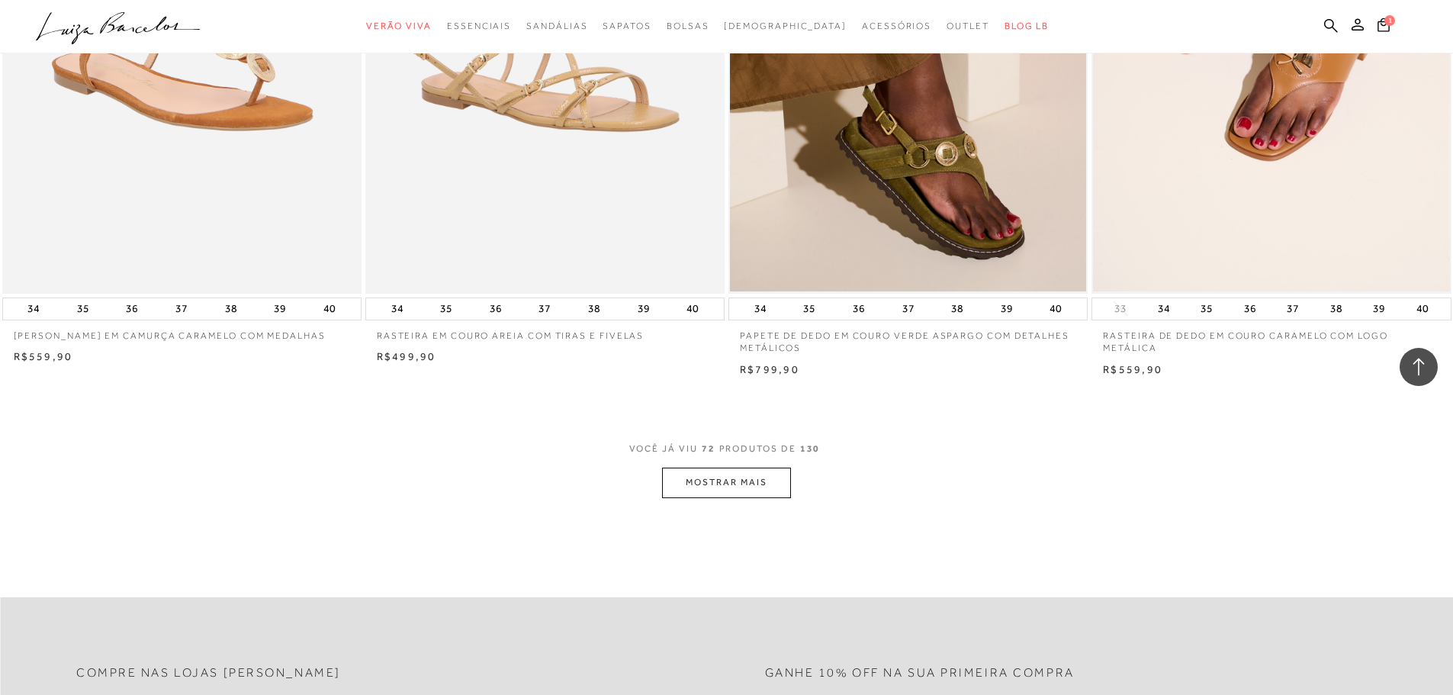
click at [723, 490] on button "MOSTRAR MAIS" at bounding box center [726, 483] width 128 height 30
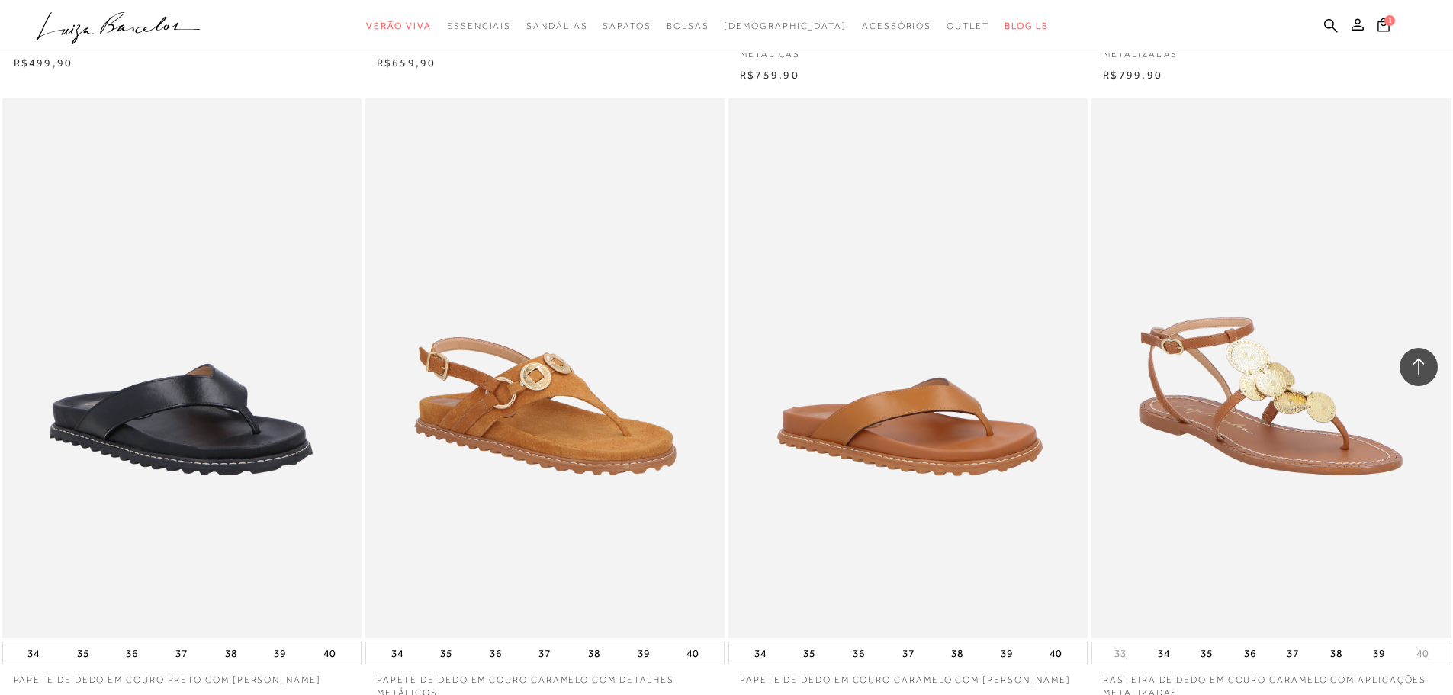
scroll to position [13424, 0]
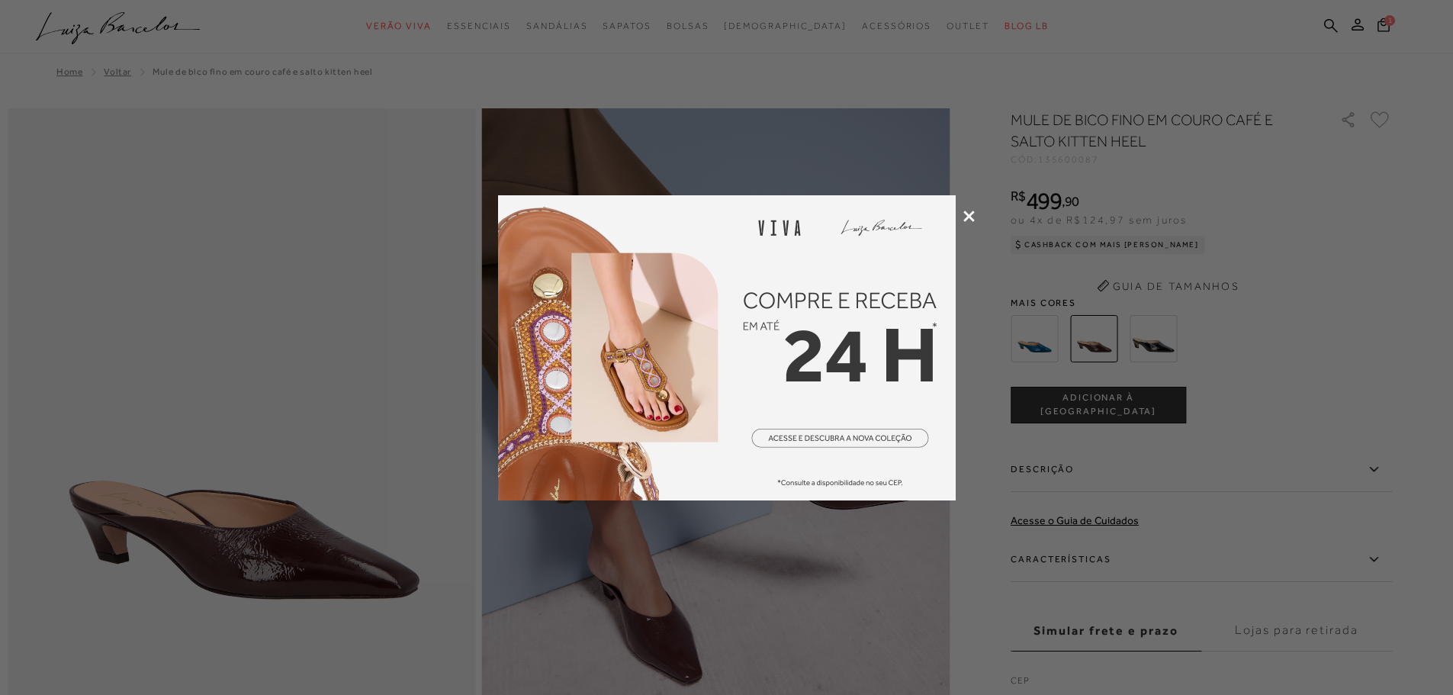
click at [972, 214] on icon at bounding box center [968, 216] width 11 height 11
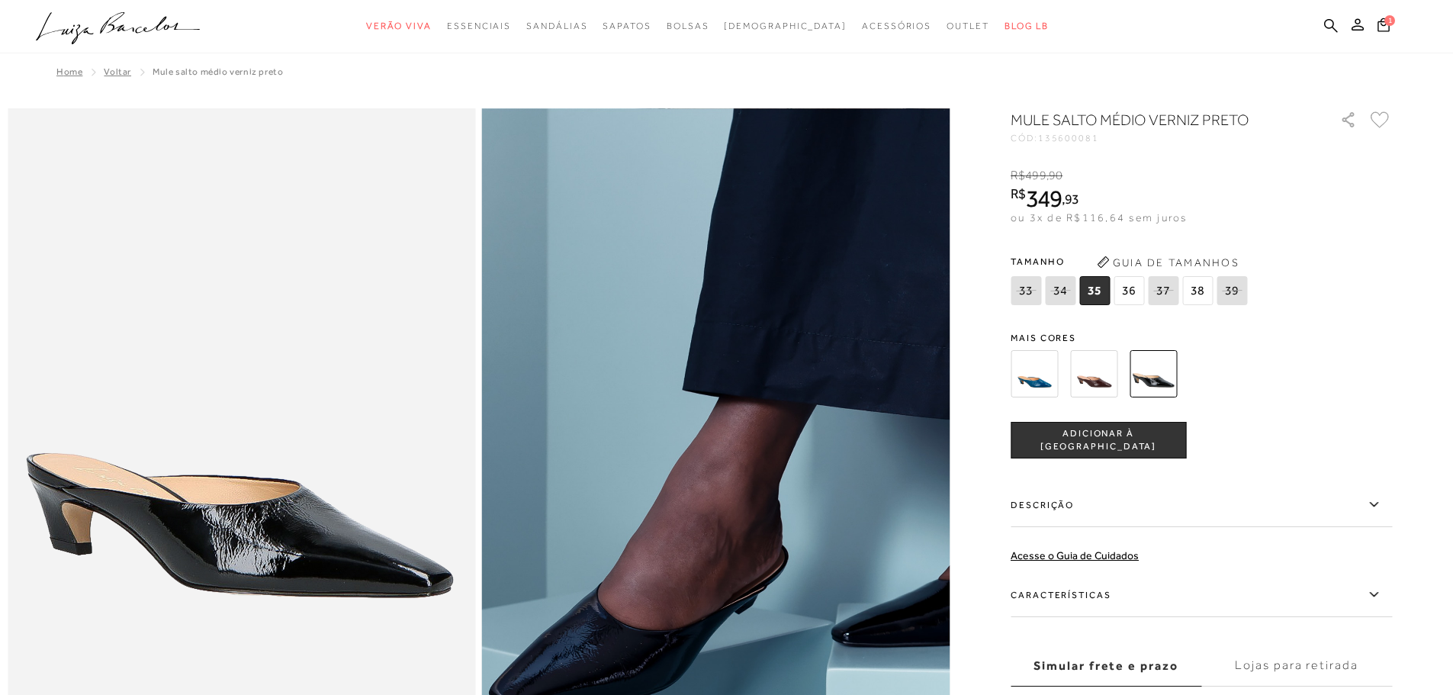
click at [1200, 291] on span "38" at bounding box center [1197, 290] width 31 height 29
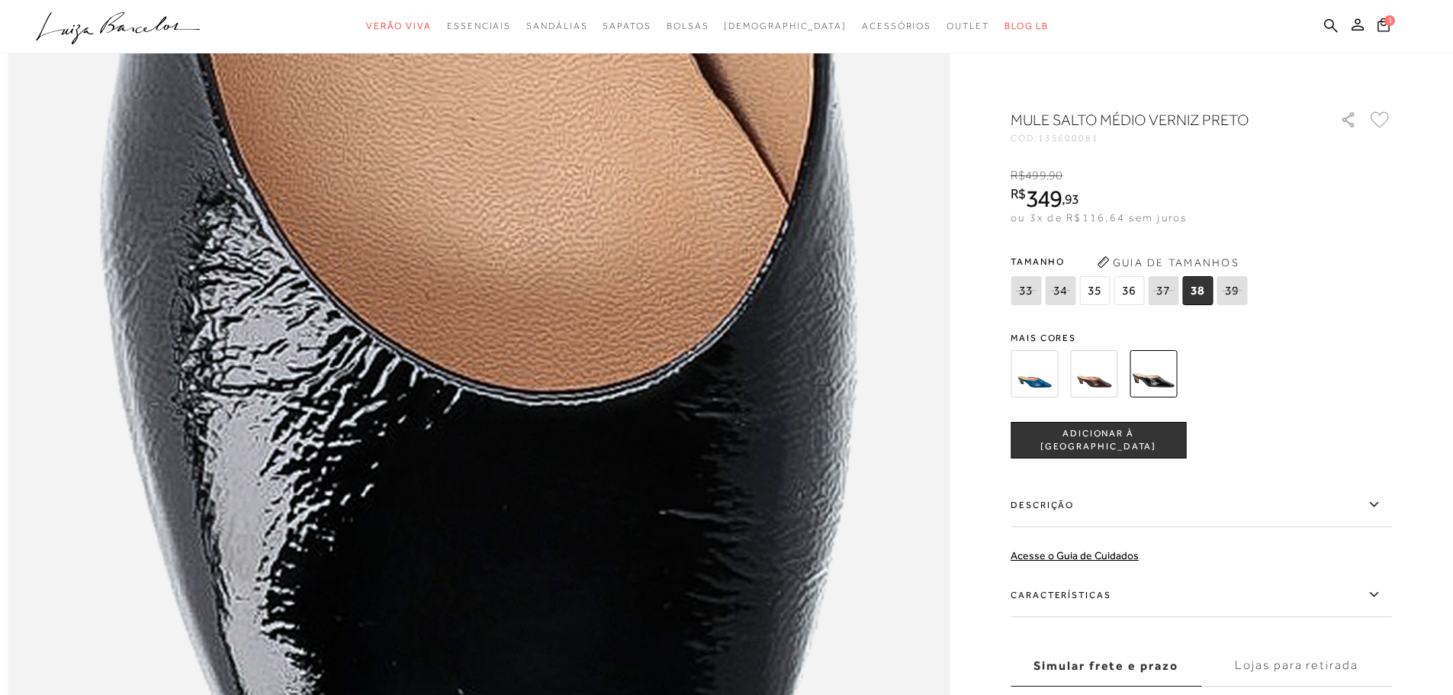
scroll to position [2212, 0]
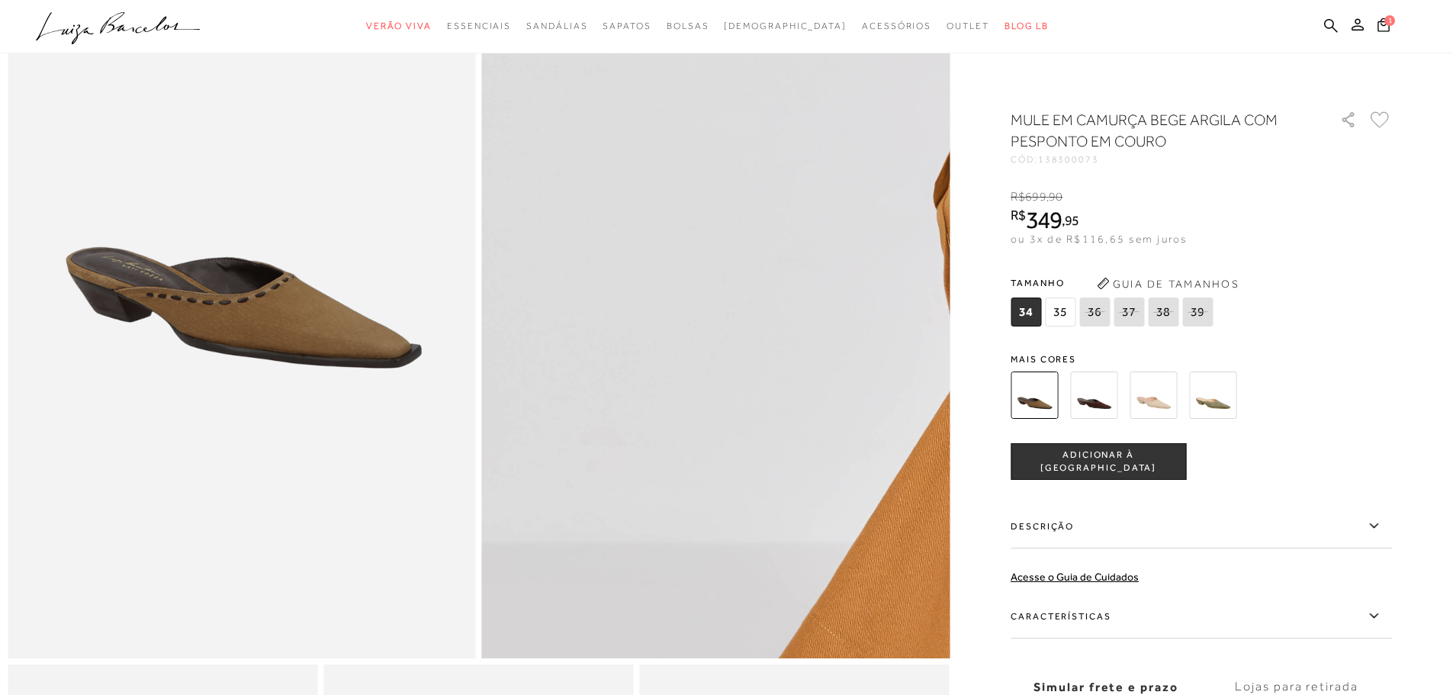
scroll to position [153, 0]
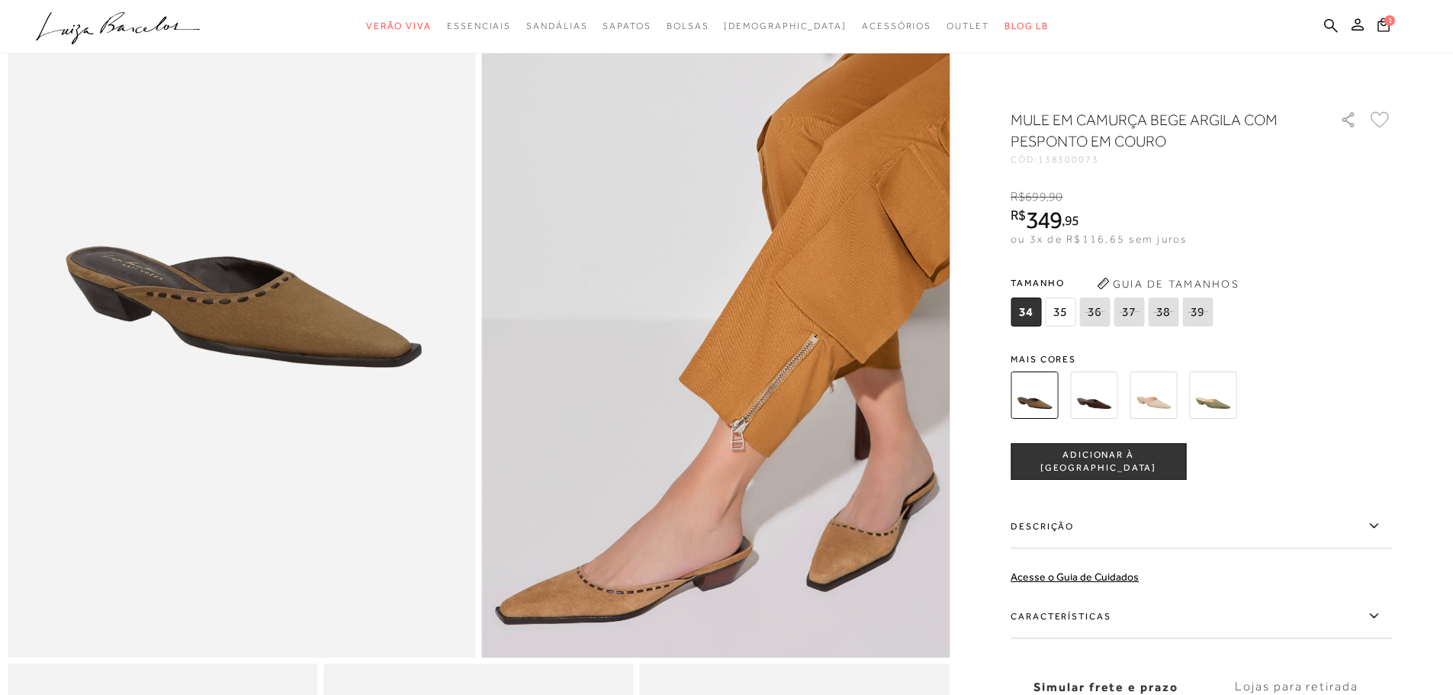
click at [1107, 396] on img at bounding box center [1093, 394] width 47 height 47
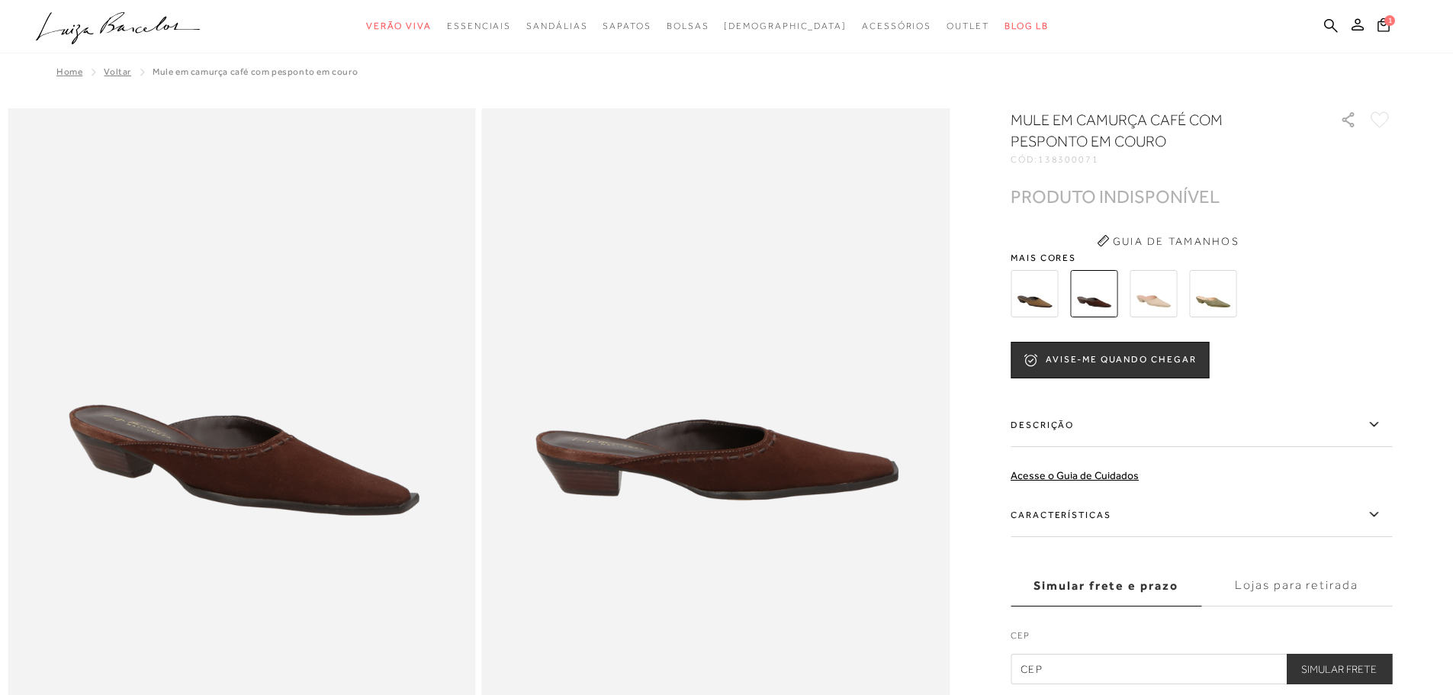
click at [1173, 291] on img at bounding box center [1153, 293] width 47 height 47
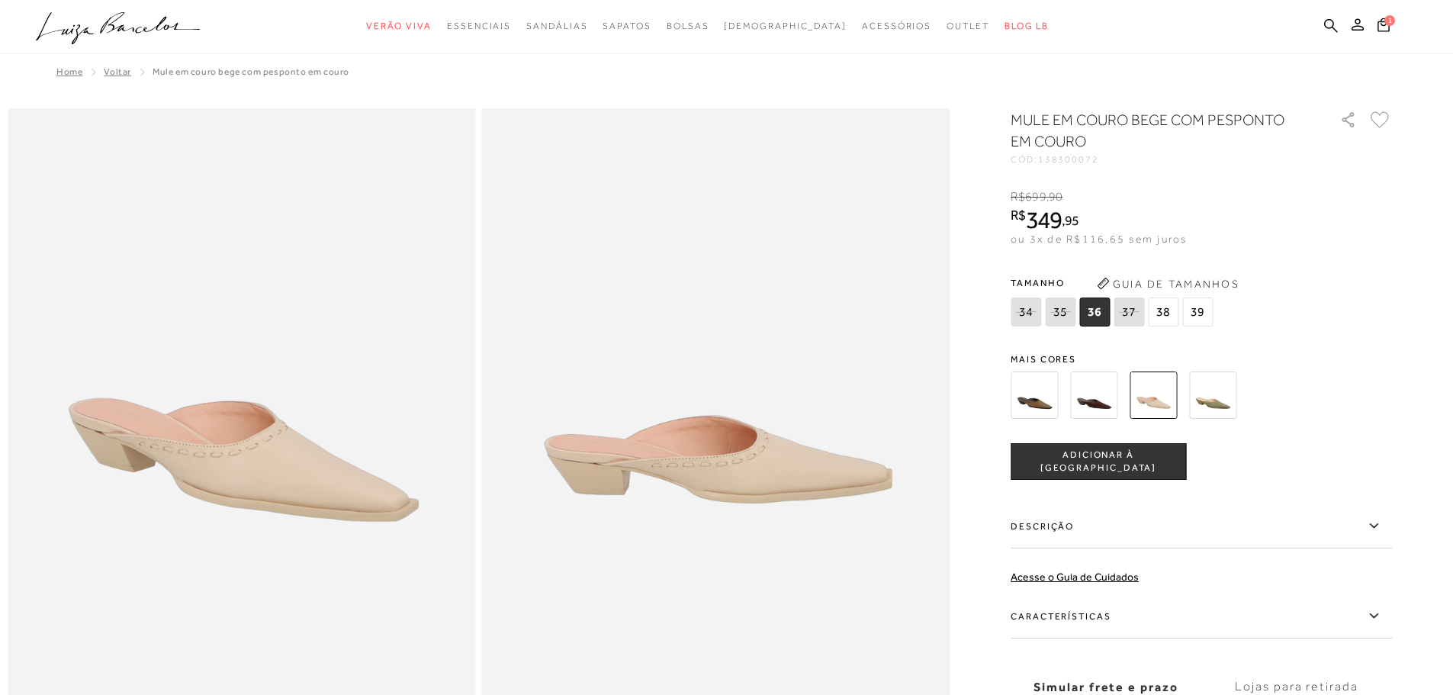
click at [1037, 404] on img at bounding box center [1034, 394] width 47 height 47
